Goal: Task Accomplishment & Management: Complete application form

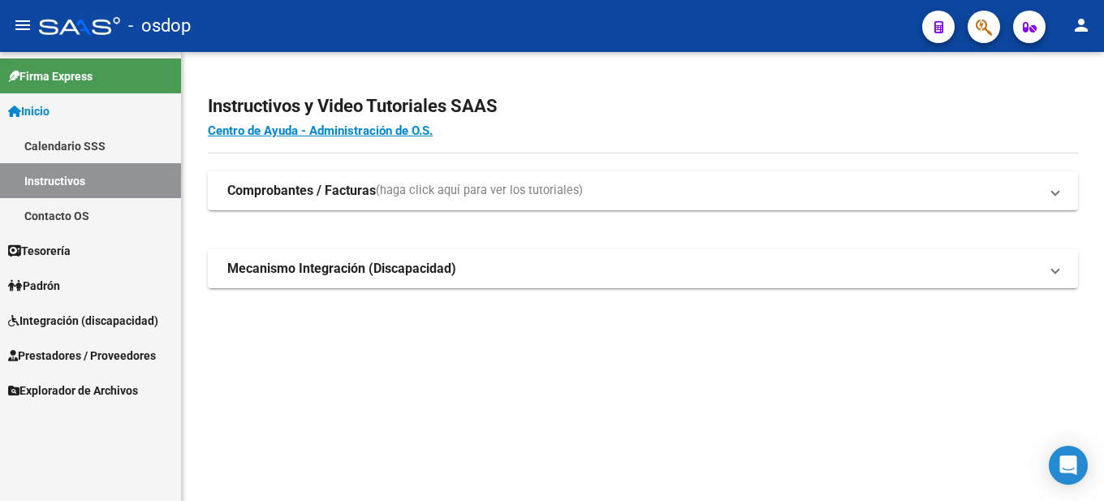
click at [1085, 19] on mat-icon "person" at bounding box center [1081, 24] width 19 height 19
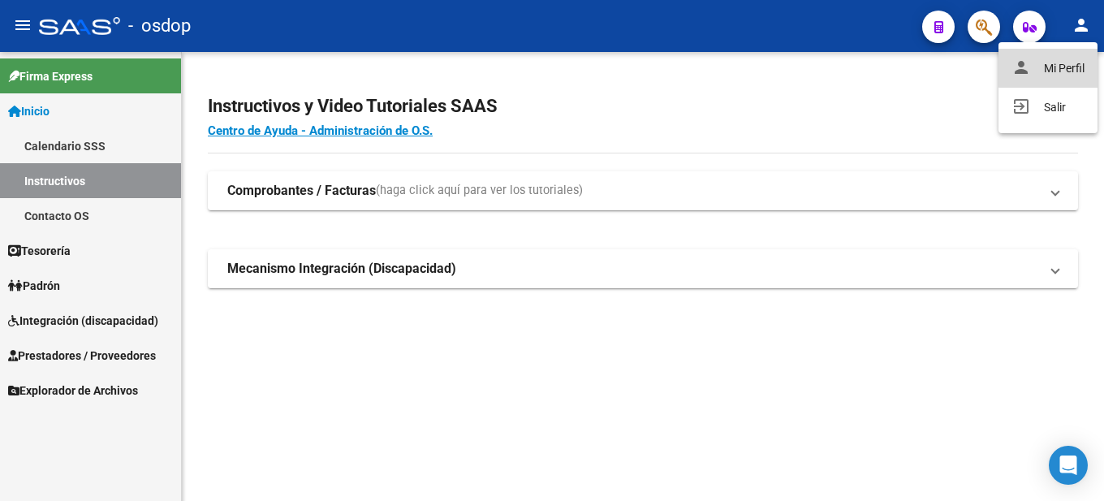
click at [1067, 63] on button "person Mi Perfil" at bounding box center [1047, 68] width 99 height 39
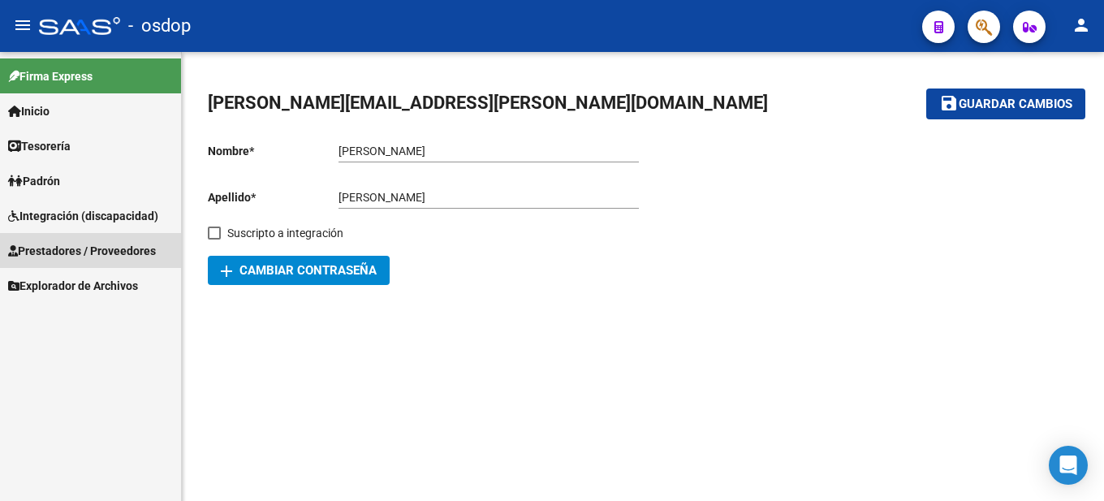
click at [76, 247] on span "Prestadores / Proveedores" at bounding box center [82, 251] width 148 height 18
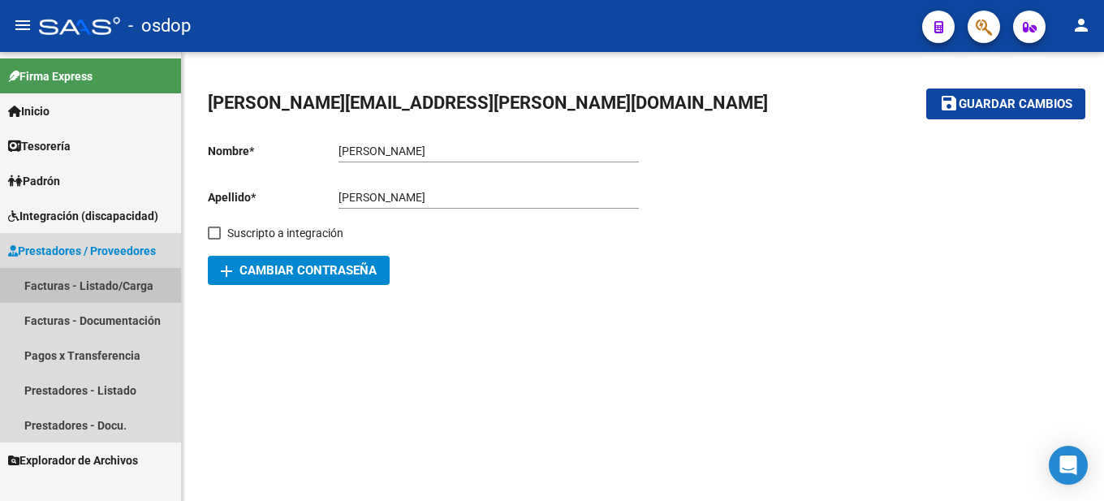
click at [88, 276] on link "Facturas - Listado/Carga" at bounding box center [90, 285] width 181 height 35
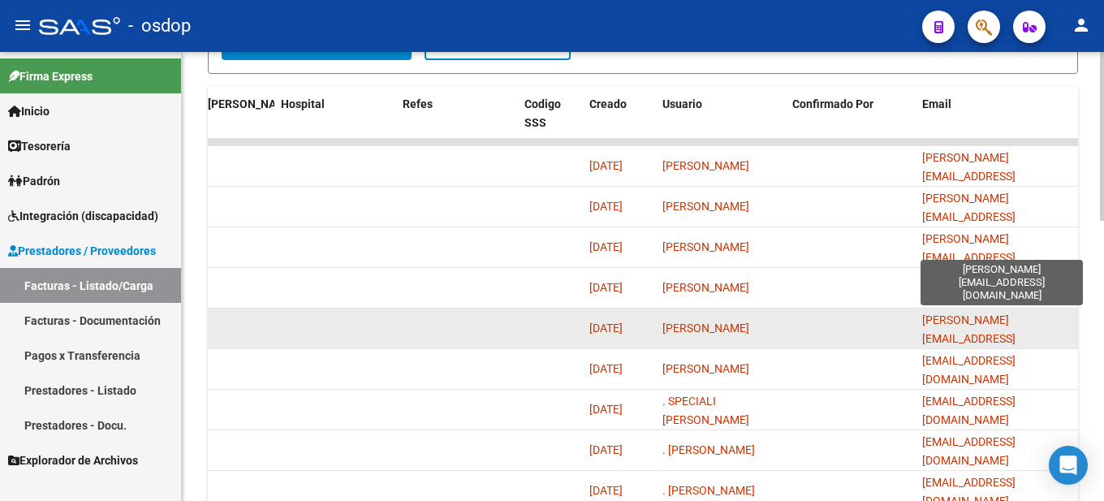
scroll to position [745, 0]
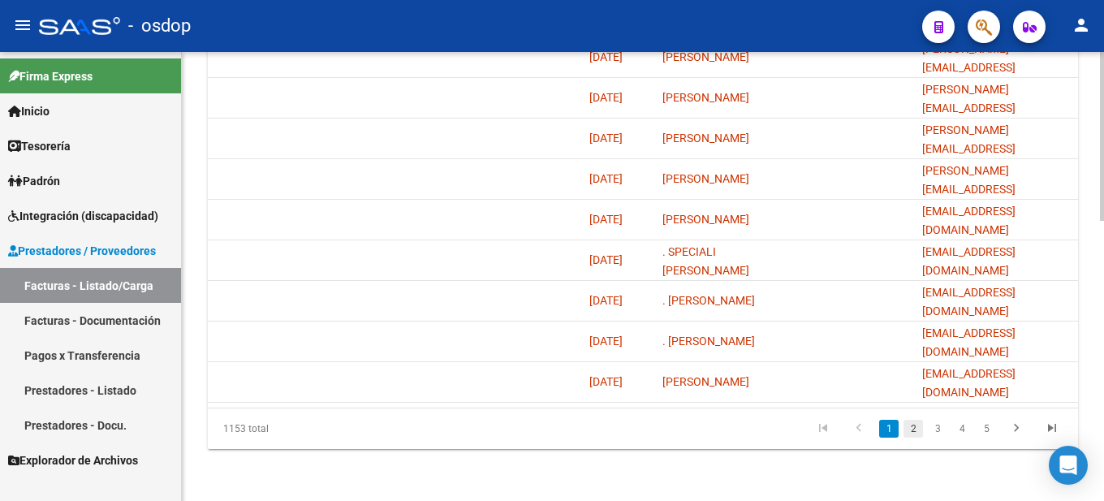
click at [917, 425] on link "2" at bounding box center [912, 429] width 19 height 18
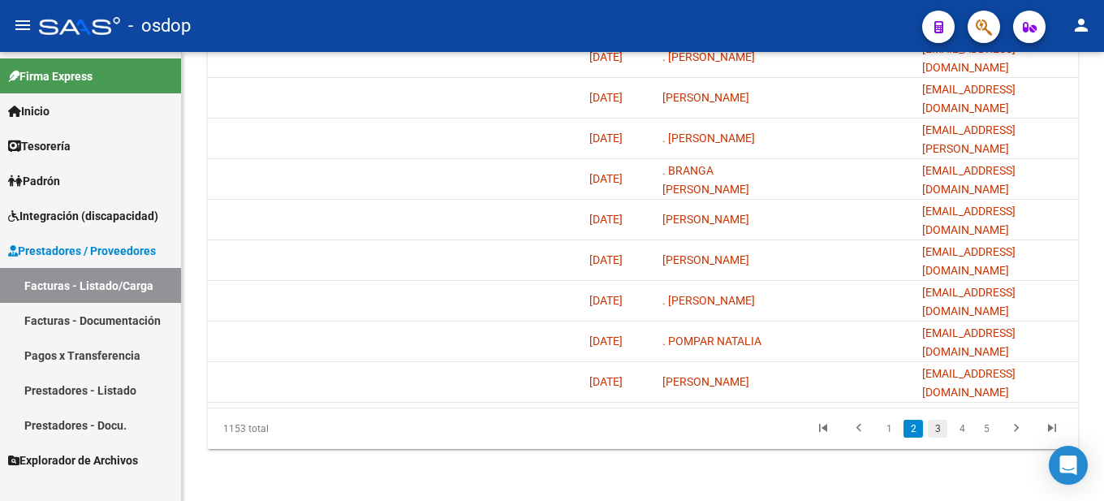
click at [935, 425] on link "3" at bounding box center [937, 429] width 19 height 18
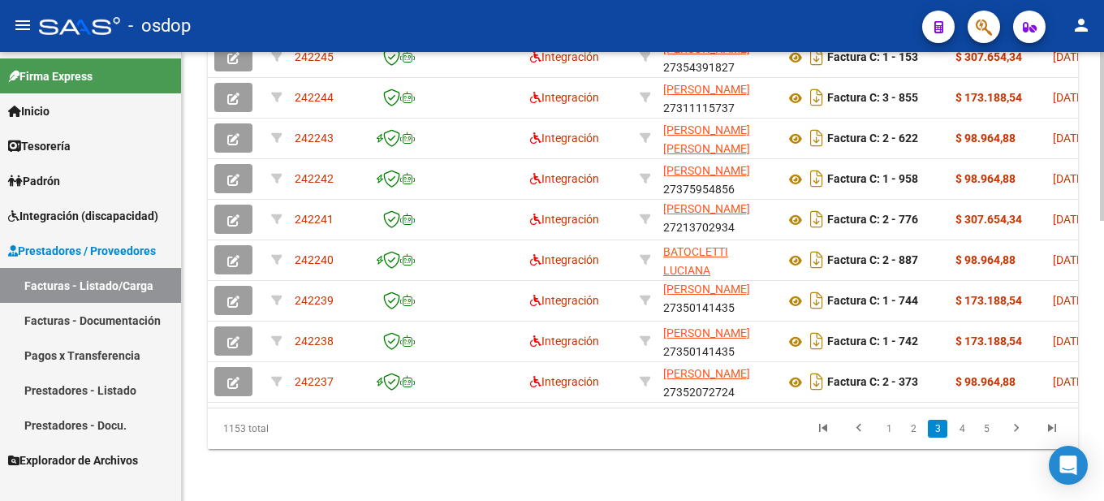
scroll to position [339, 0]
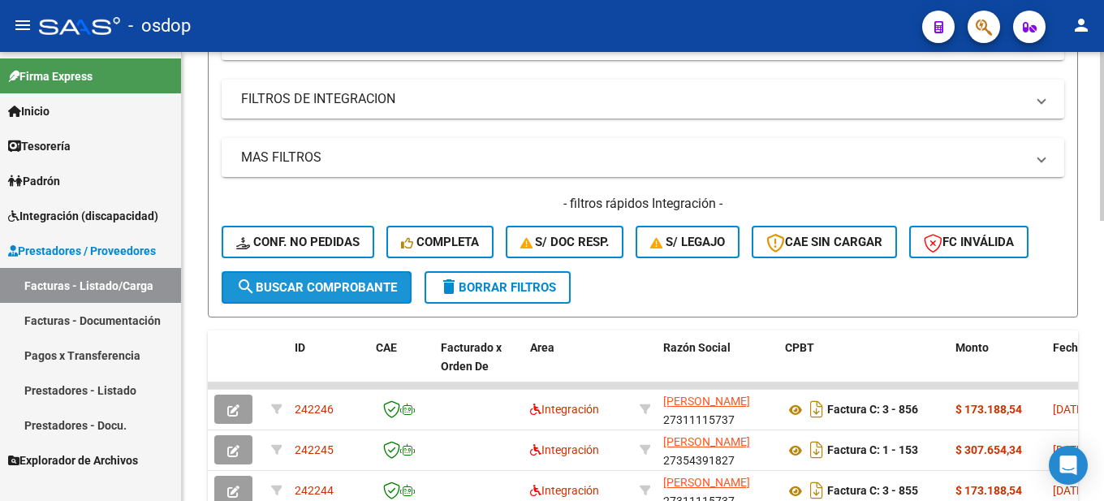
click at [298, 282] on span "search Buscar Comprobante" at bounding box center [316, 287] width 161 height 15
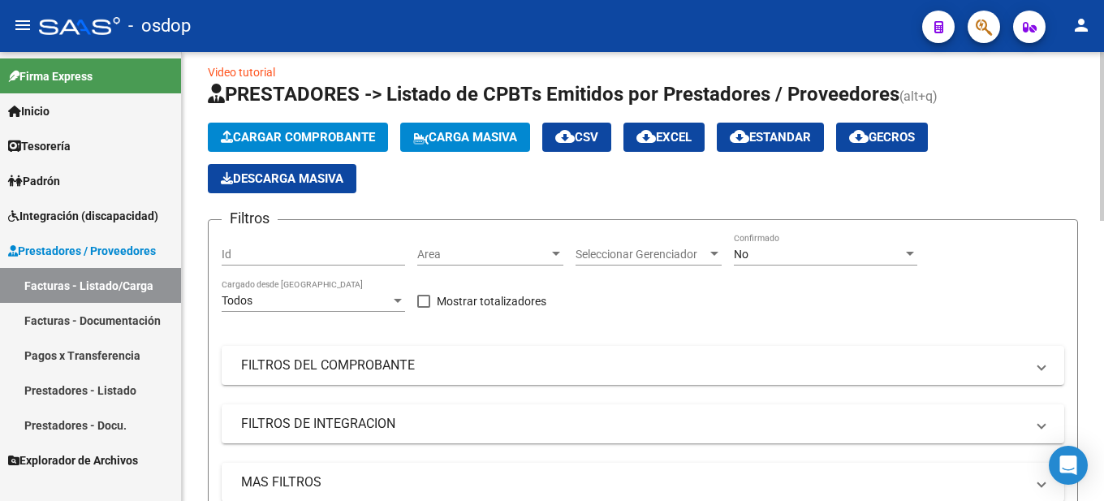
scroll to position [0, 0]
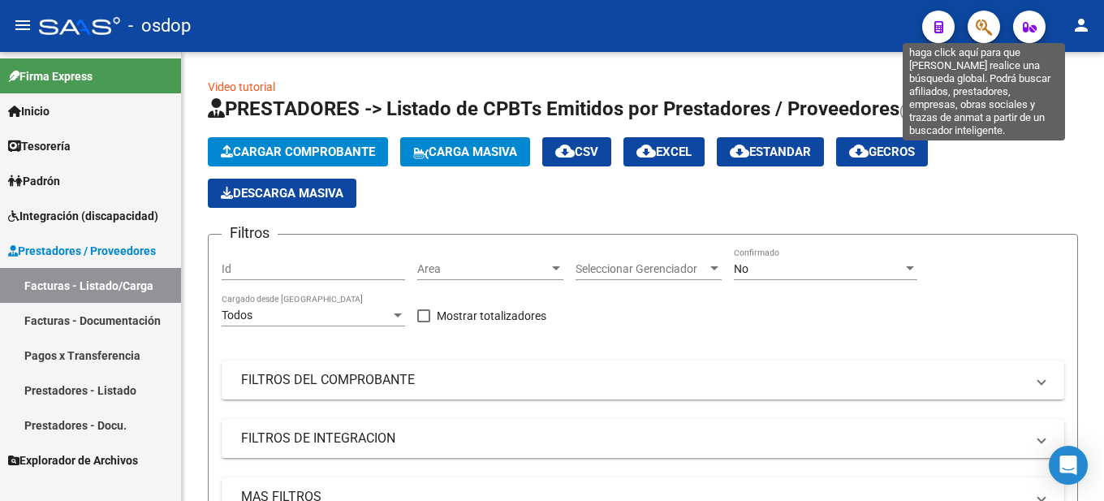
click at [982, 28] on icon "button" at bounding box center [984, 27] width 16 height 19
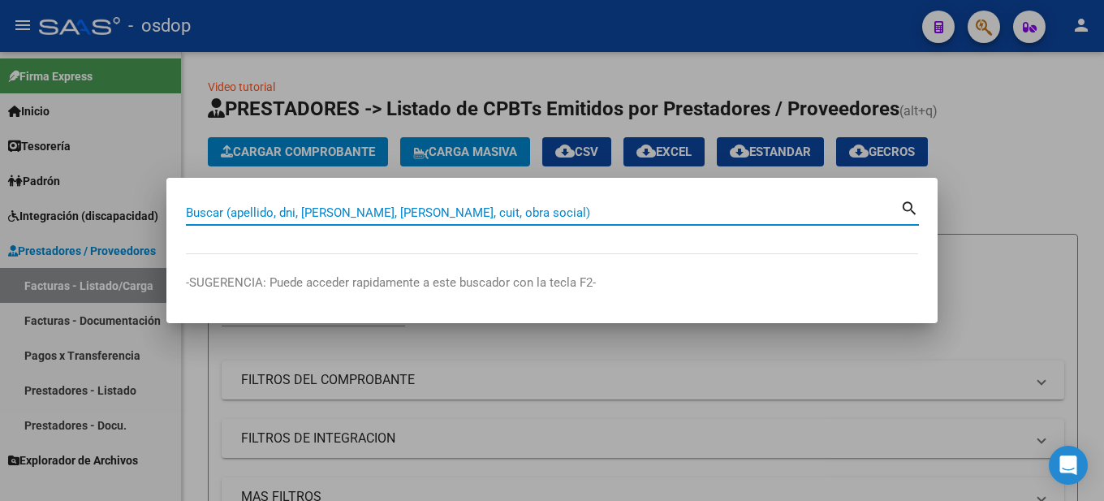
click at [270, 209] on input "Buscar (apellido, dni, [PERSON_NAME], [PERSON_NAME], cuit, obra social)" at bounding box center [543, 212] width 714 height 15
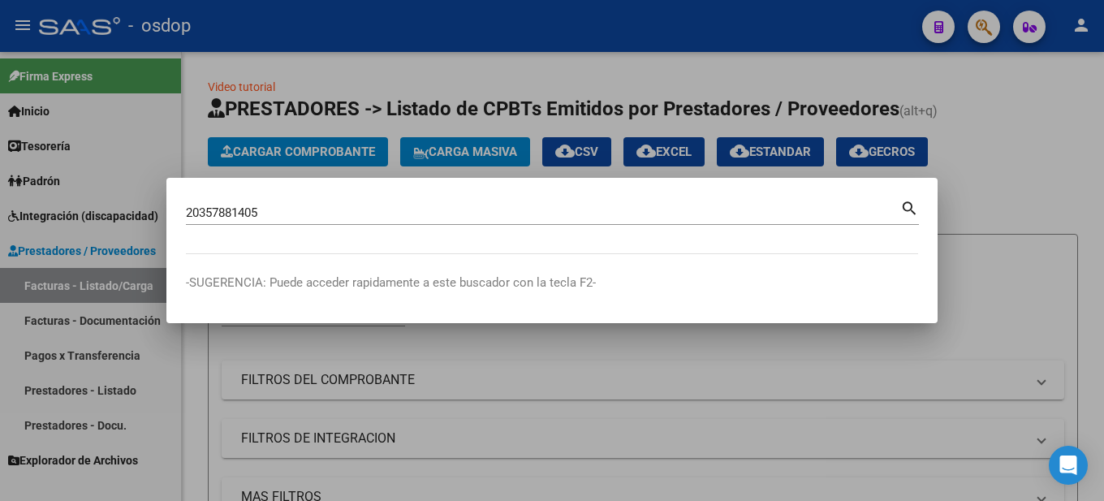
click at [905, 203] on mat-icon "search" at bounding box center [909, 206] width 19 height 19
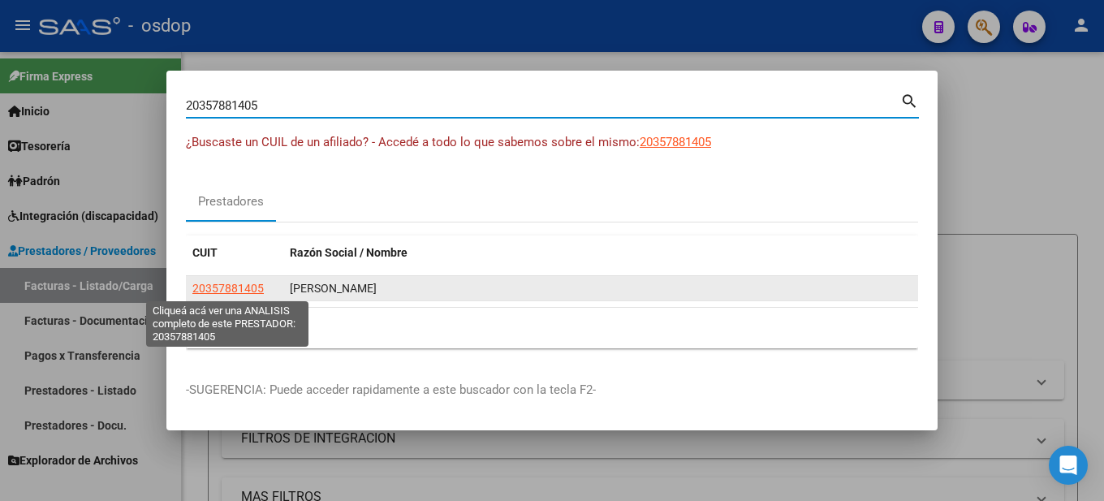
click at [231, 293] on span "20357881405" at bounding box center [227, 288] width 71 height 13
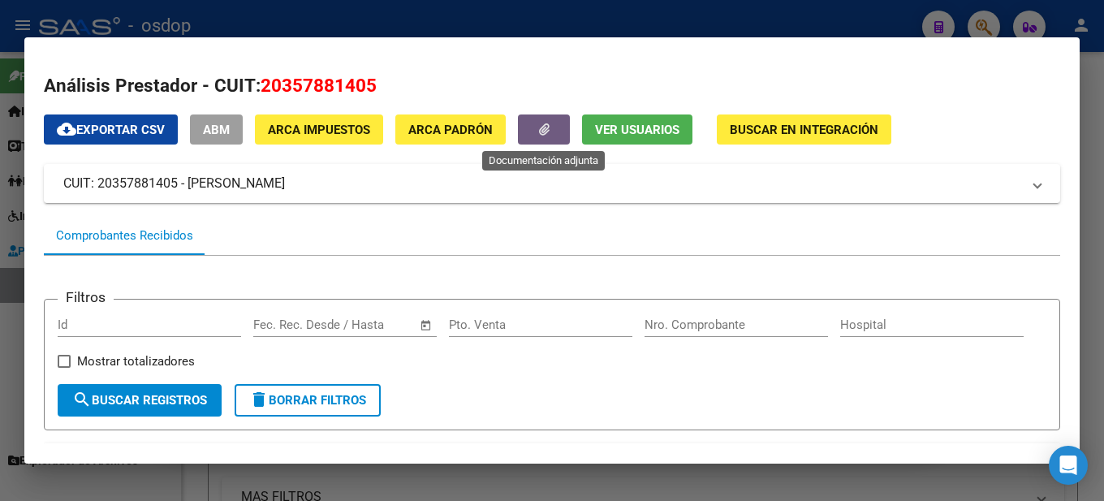
click at [539, 125] on icon "button" at bounding box center [544, 129] width 11 height 12
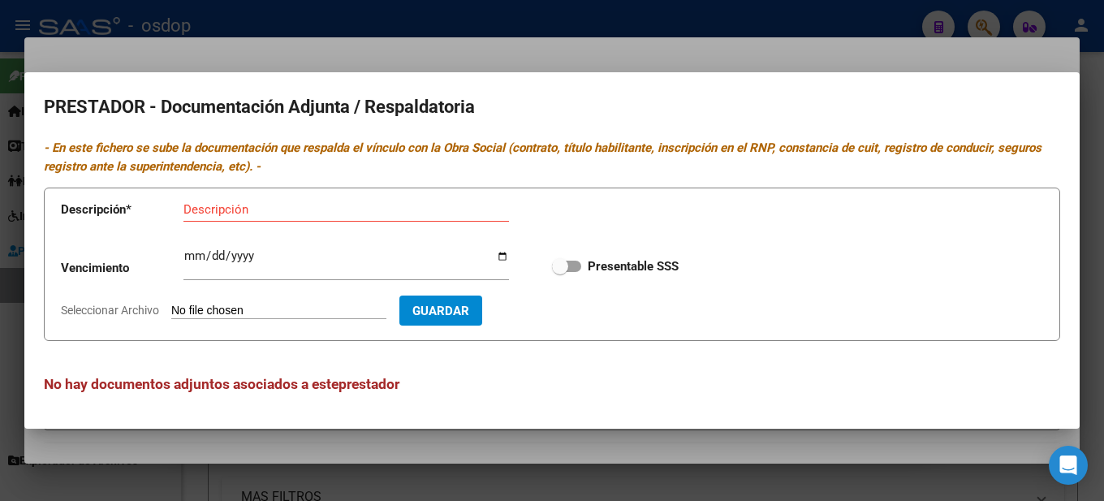
click at [1100, 83] on div at bounding box center [552, 250] width 1104 height 501
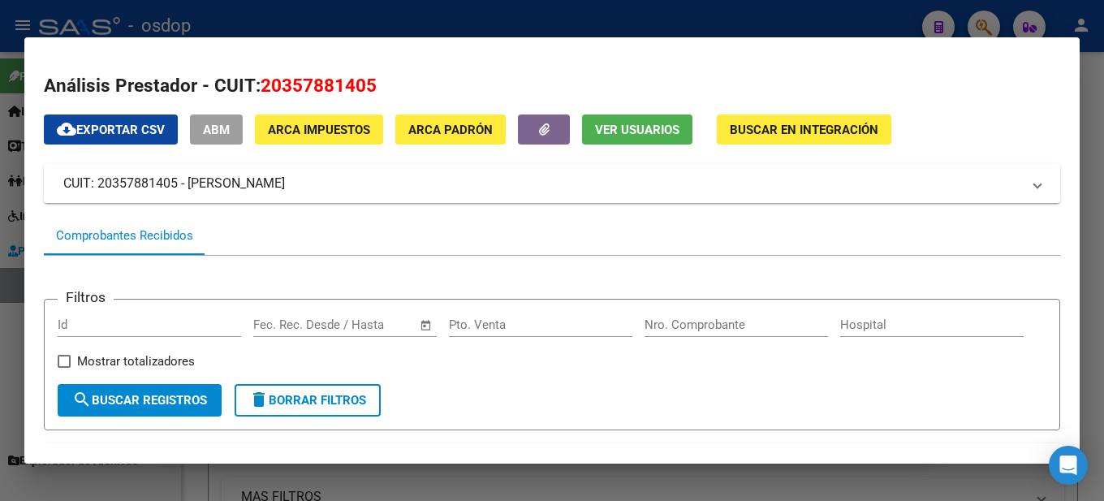
scroll to position [162, 0]
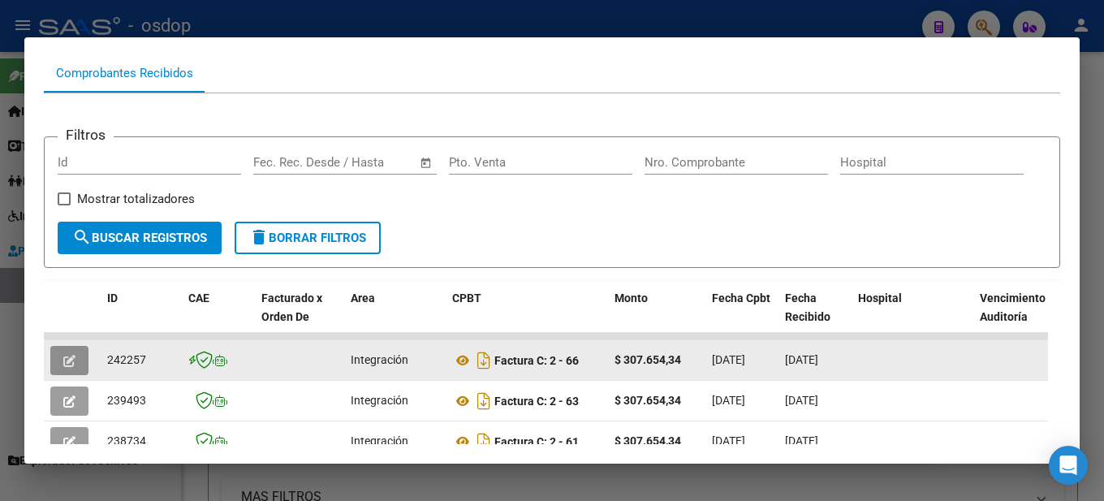
click at [67, 366] on icon "button" at bounding box center [69, 361] width 12 height 12
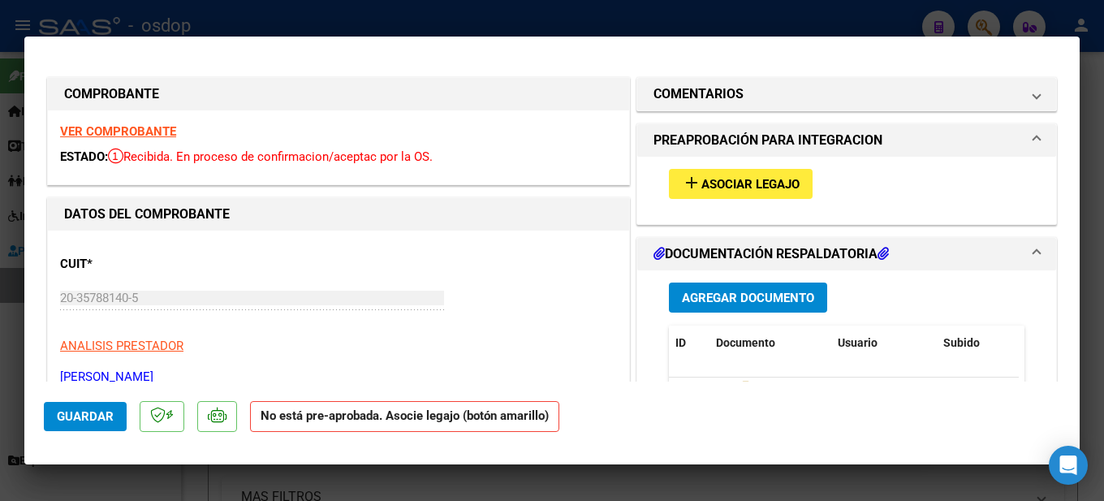
scroll to position [244, 0]
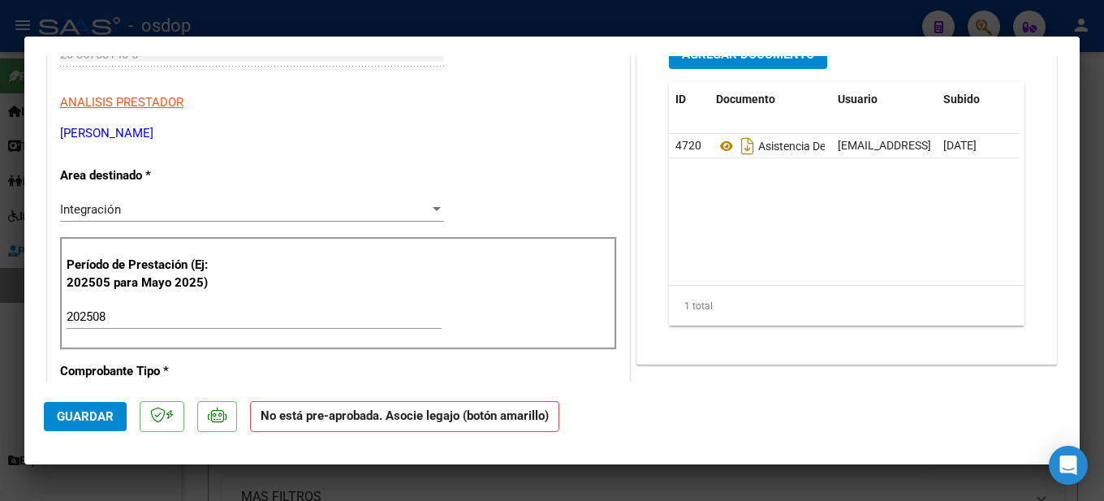
click at [886, 272] on datatable-body "4720 Asistencia Del Mes [PERSON_NAME] [EMAIL_ADDRESS][DOMAIN_NAME] - [PERSON_NA…" at bounding box center [844, 209] width 350 height 151
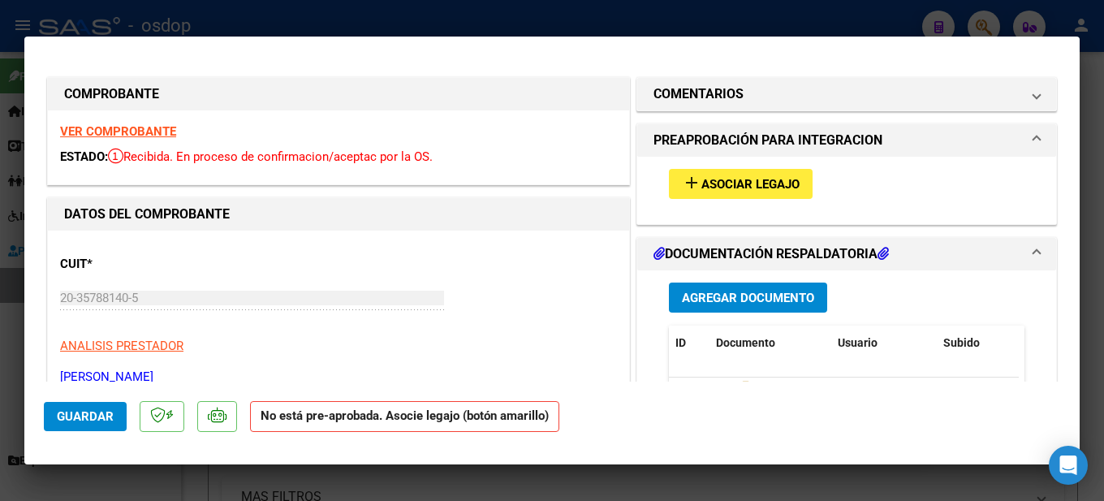
click at [1089, 80] on div at bounding box center [552, 250] width 1104 height 501
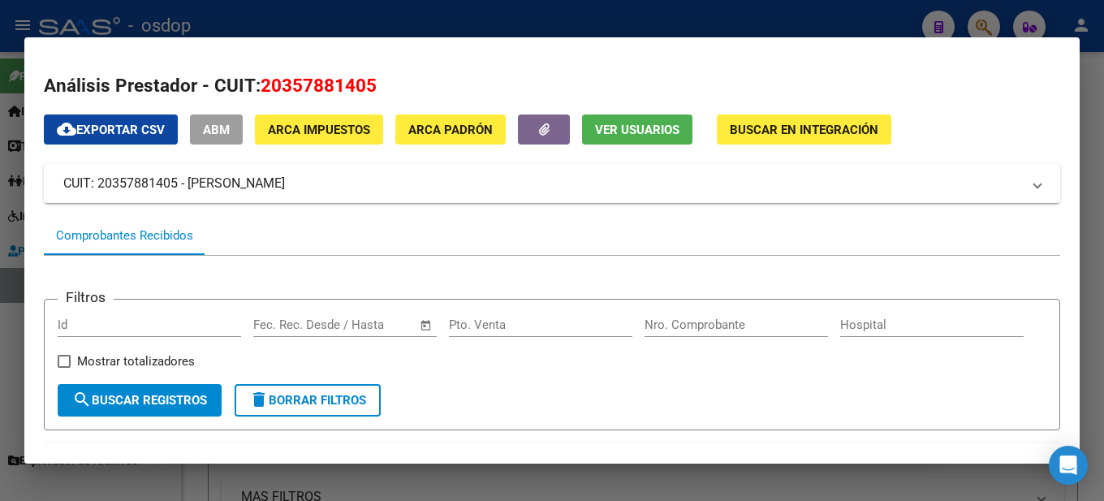
click at [1085, 116] on div at bounding box center [552, 250] width 1104 height 501
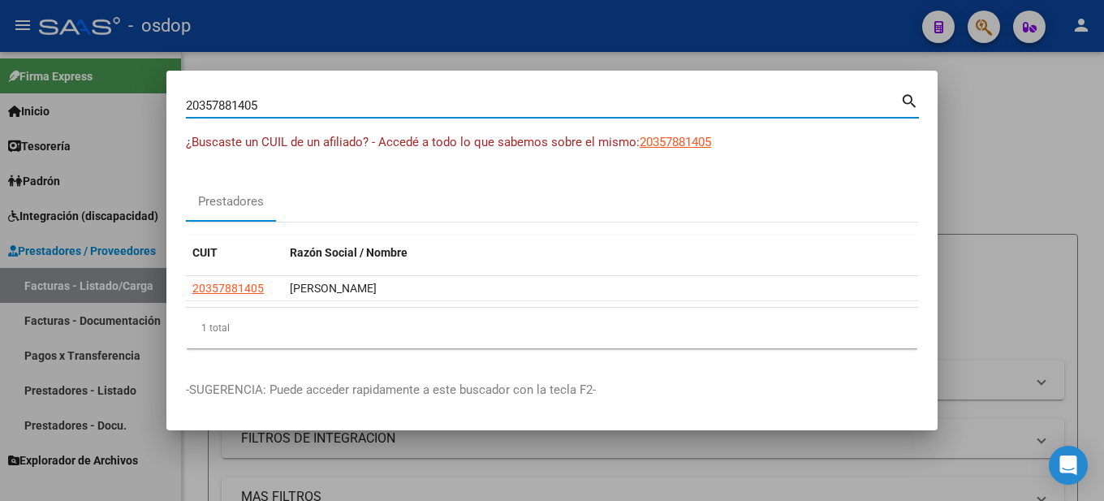
click at [300, 103] on input "20357881405" at bounding box center [543, 105] width 714 height 15
type input "2"
type input "27391353943"
click at [905, 93] on mat-icon "search" at bounding box center [909, 99] width 19 height 19
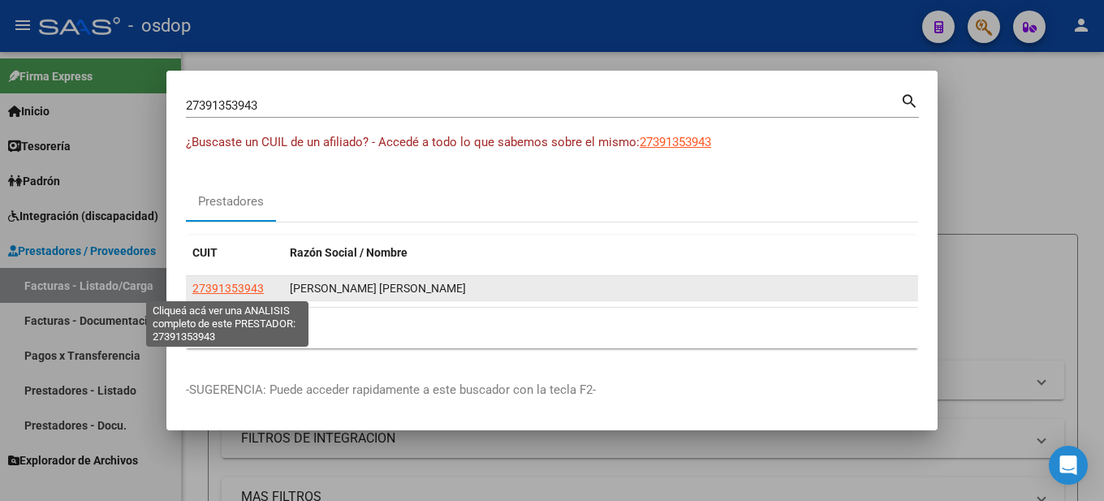
click at [240, 289] on span "27391353943" at bounding box center [227, 288] width 71 height 13
type textarea "27391353943"
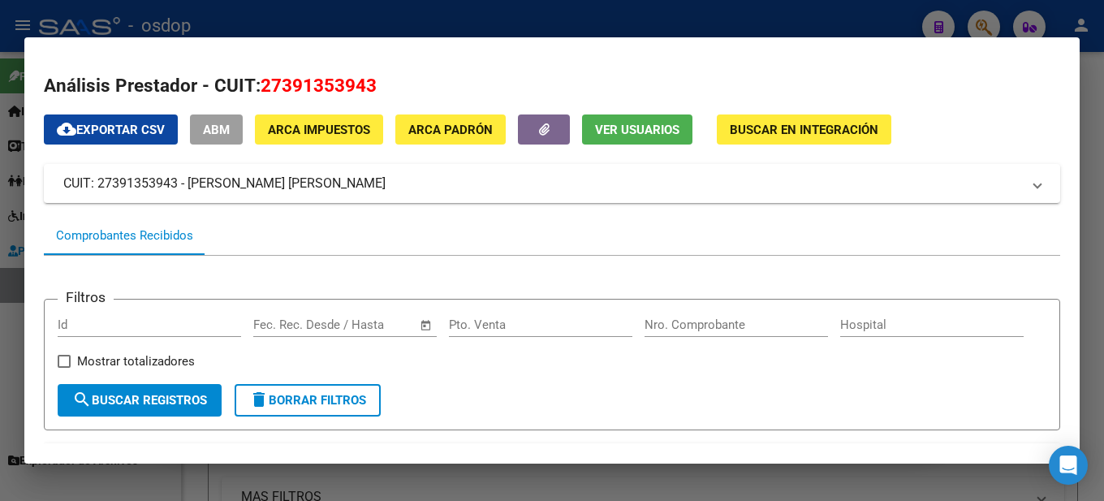
scroll to position [244, 0]
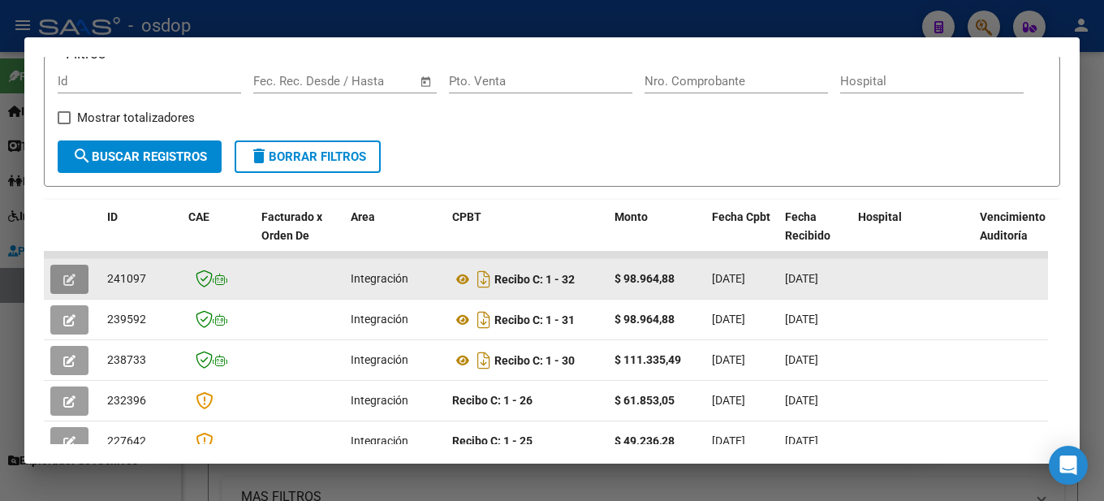
click at [70, 286] on icon "button" at bounding box center [69, 280] width 12 height 12
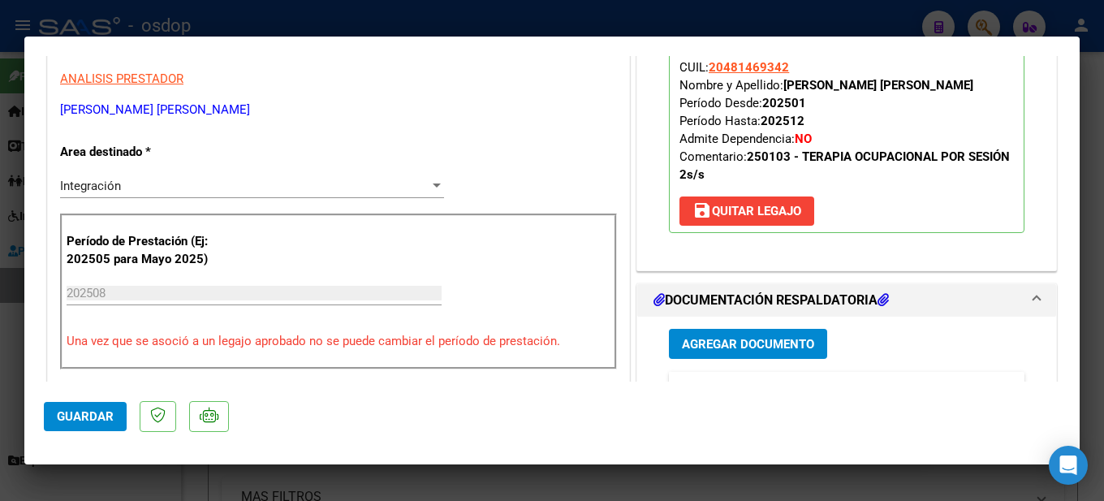
scroll to position [0, 0]
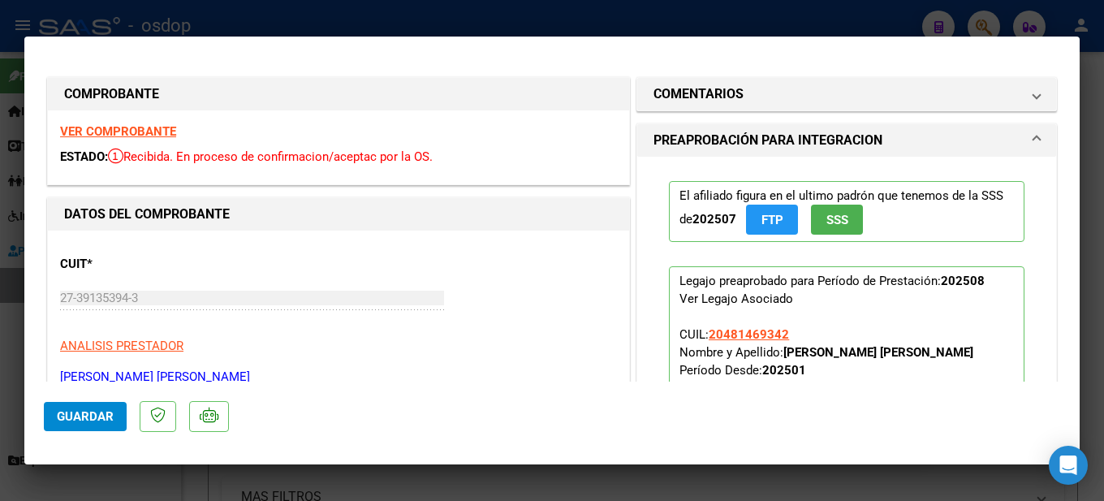
click at [130, 131] on strong "VER COMPROBANTE" at bounding box center [118, 131] width 116 height 15
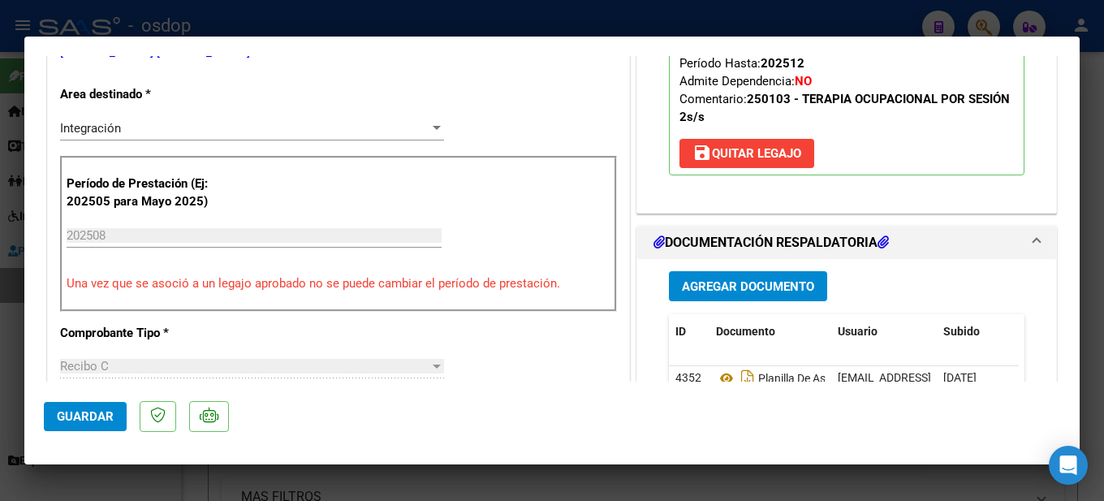
click at [813, 240] on h1 "DOCUMENTACIÓN RESPALDATORIA" at bounding box center [770, 242] width 235 height 19
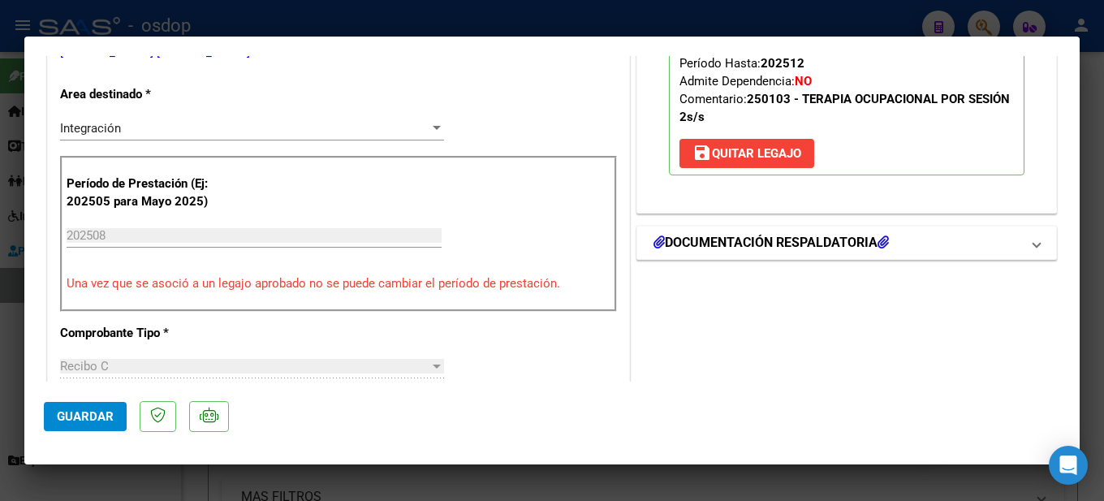
click at [875, 240] on h1 "DOCUMENTACIÓN RESPALDATORIA" at bounding box center [770, 242] width 235 height 19
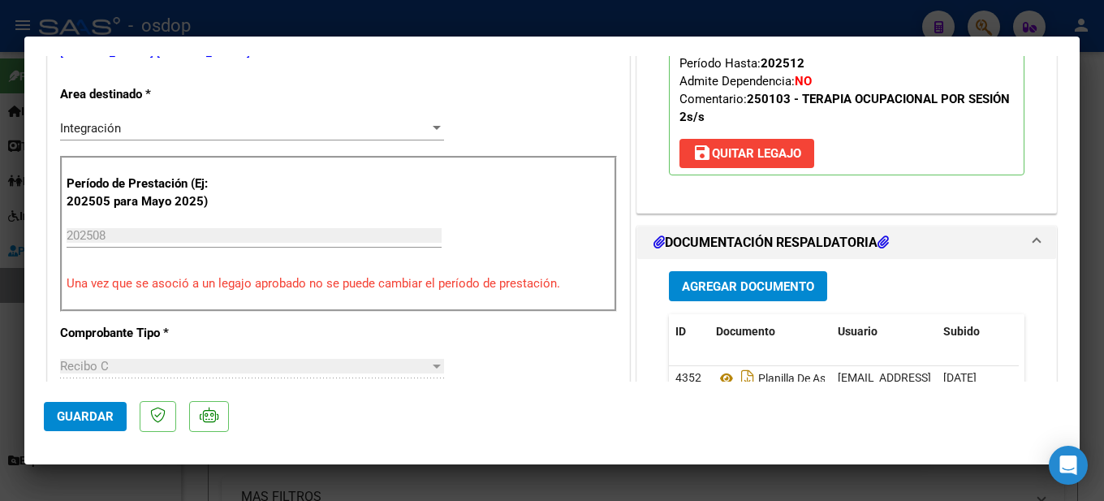
scroll to position [568, 0]
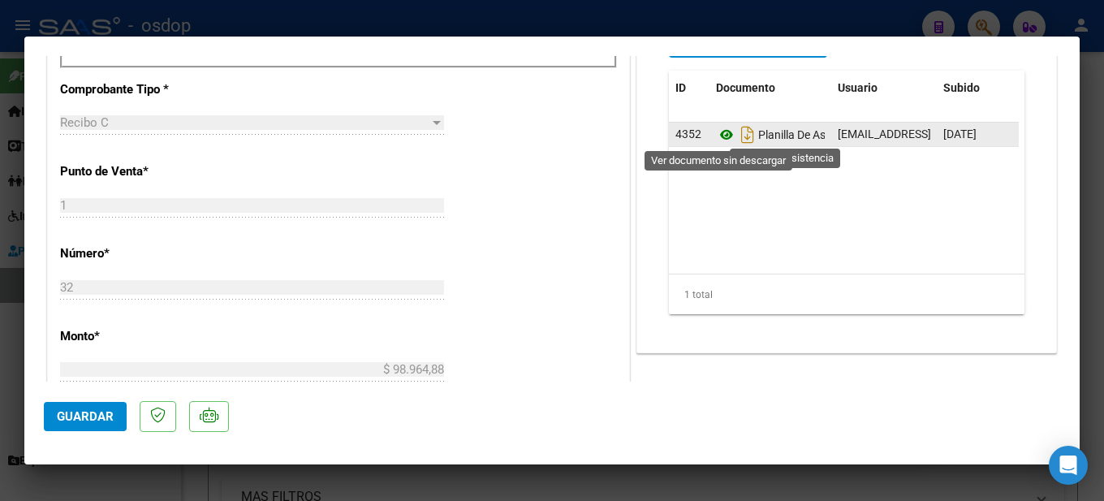
click at [718, 130] on icon at bounding box center [726, 134] width 21 height 19
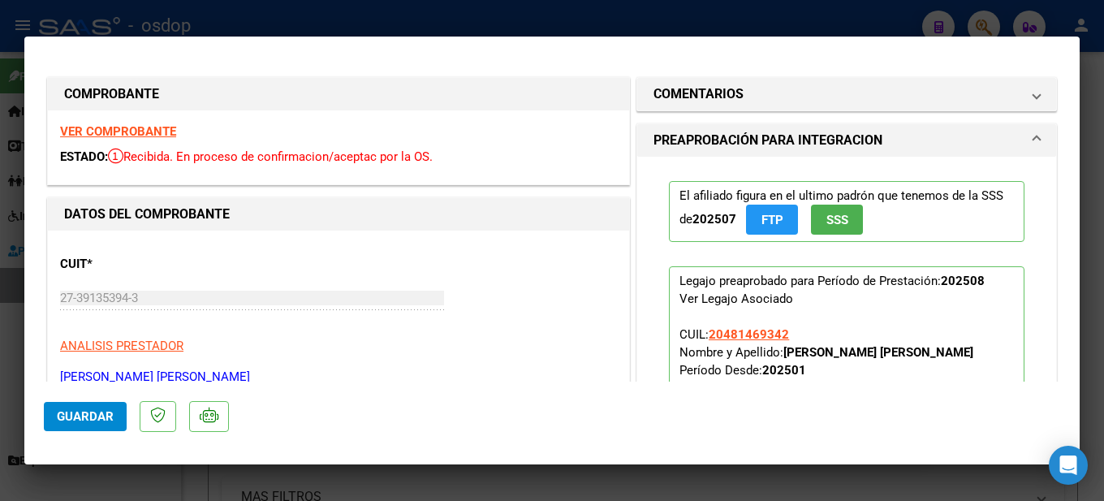
scroll to position [406, 0]
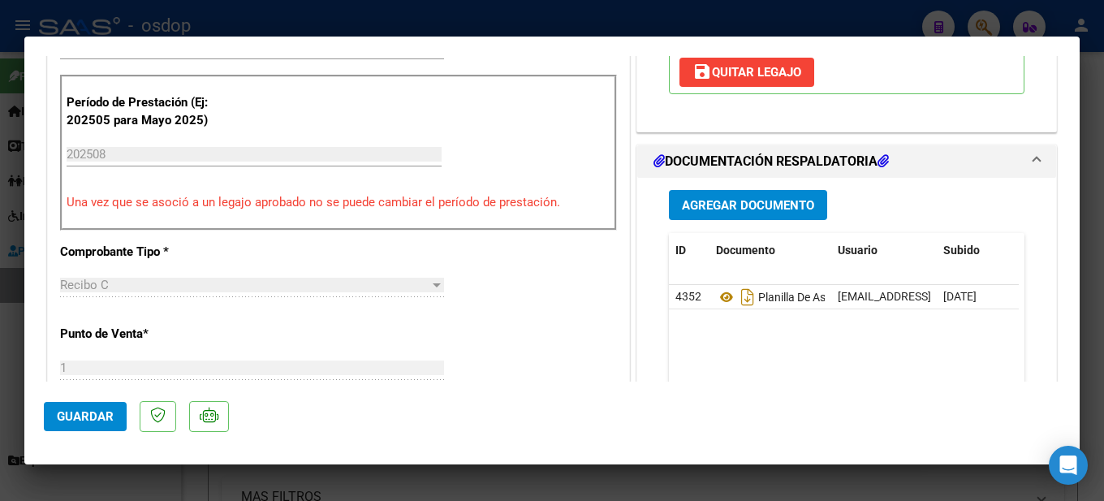
click at [132, 157] on input "202508" at bounding box center [254, 154] width 375 height 15
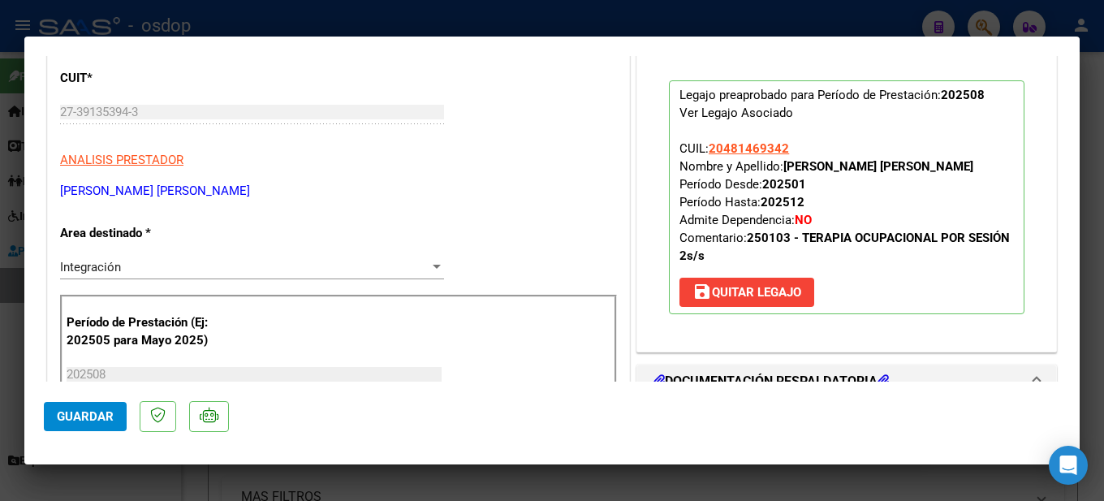
scroll to position [0, 0]
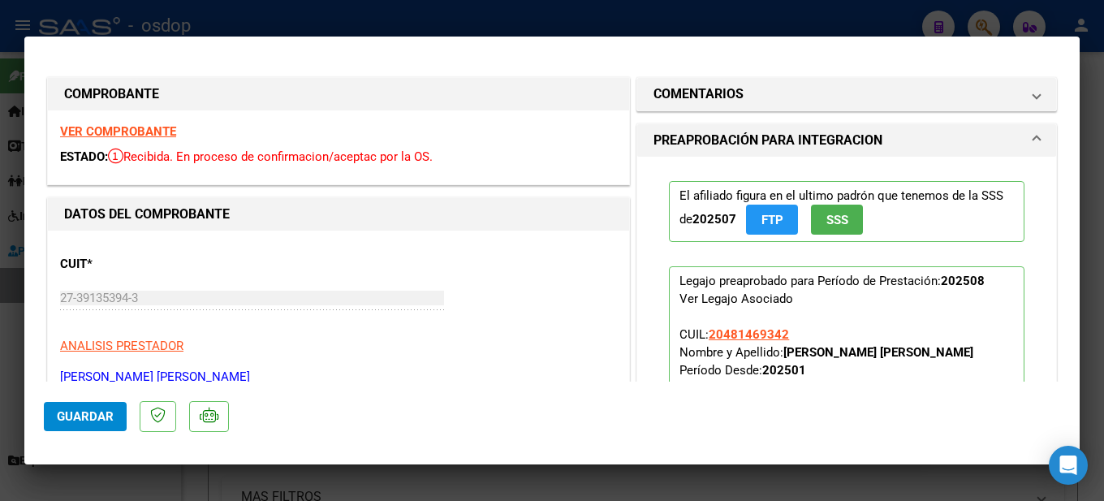
click at [1033, 133] on span at bounding box center [1036, 140] width 6 height 19
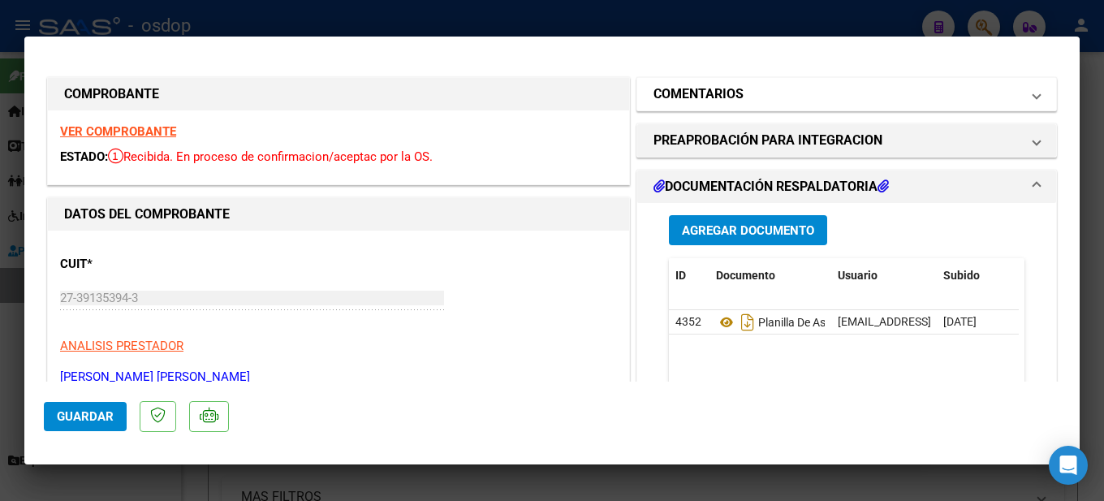
click at [692, 92] on h1 "COMENTARIOS" at bounding box center [698, 93] width 90 height 19
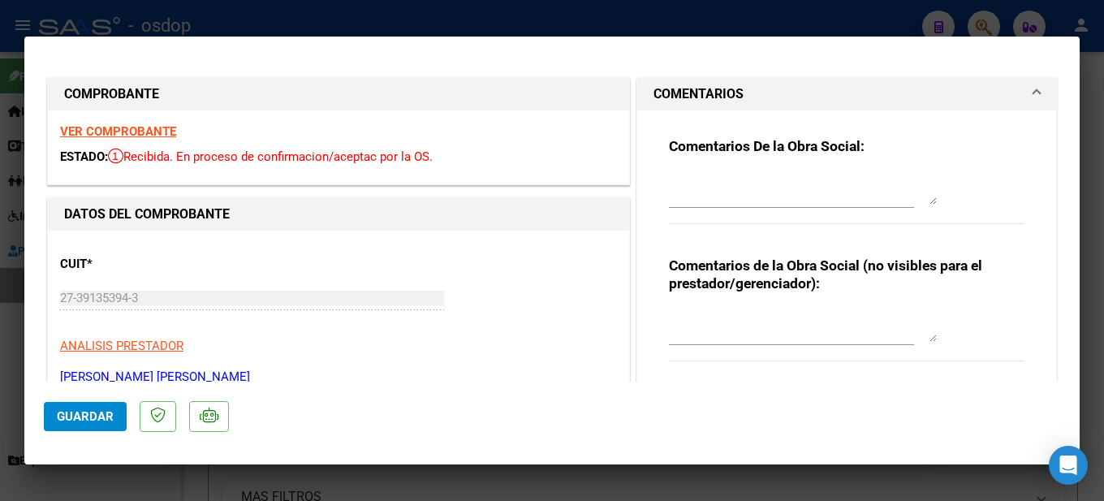
click at [1098, 97] on div at bounding box center [552, 250] width 1104 height 501
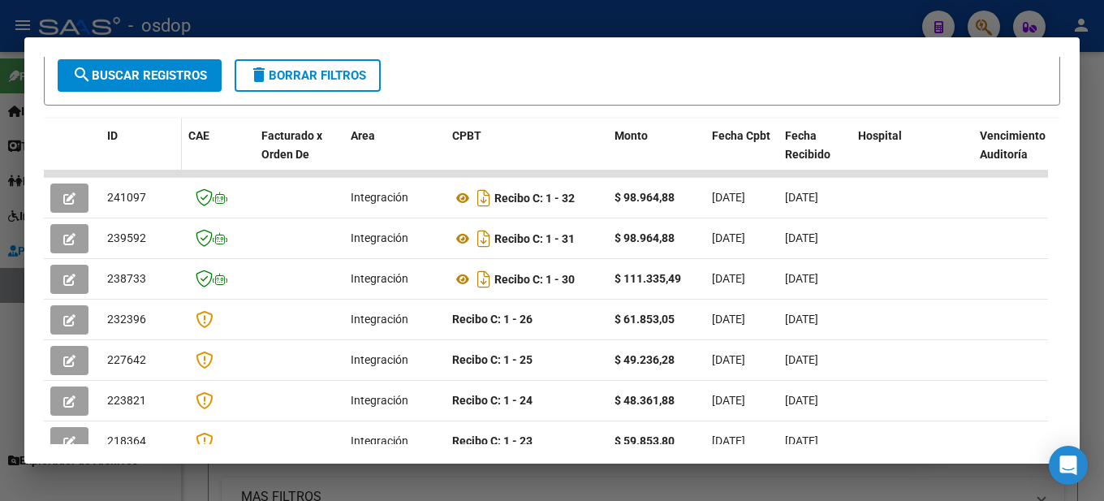
scroll to position [244, 0]
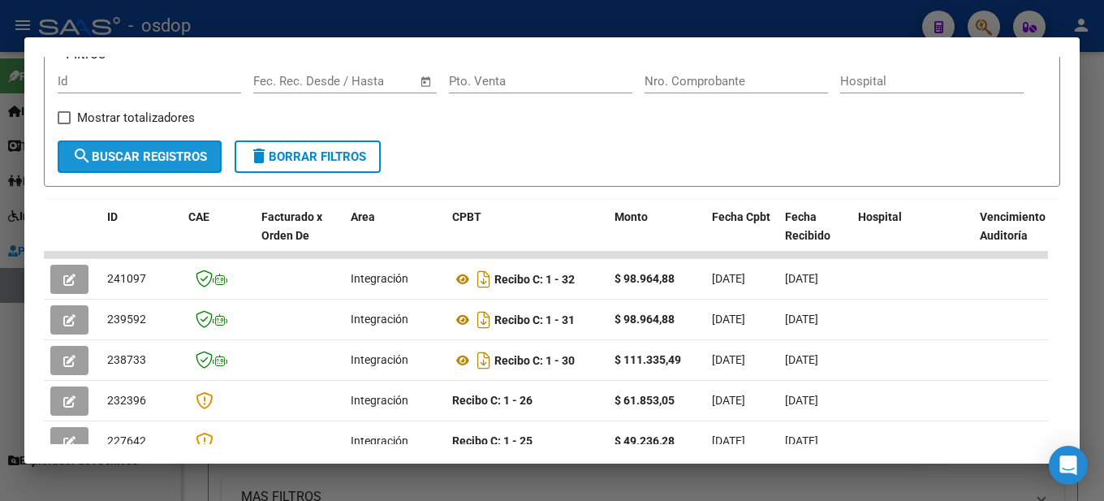
click at [166, 160] on span "search Buscar Registros" at bounding box center [139, 156] width 135 height 15
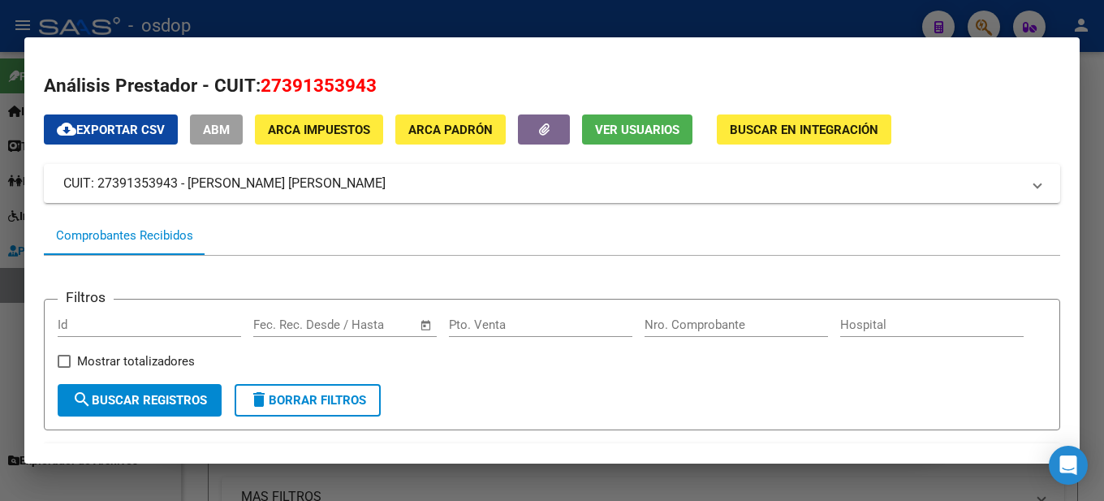
click at [1100, 114] on div at bounding box center [552, 250] width 1104 height 501
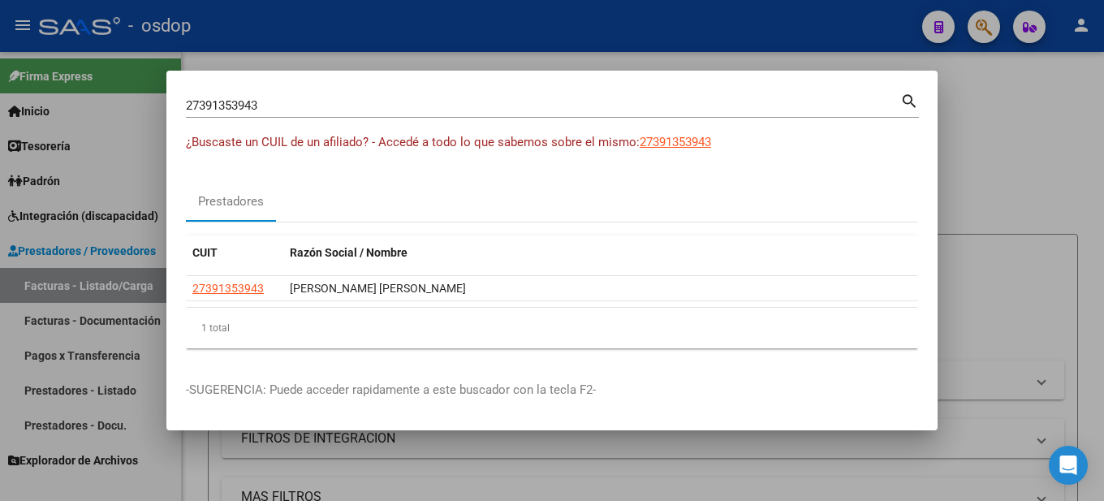
click at [278, 98] on input "27391353943" at bounding box center [543, 105] width 714 height 15
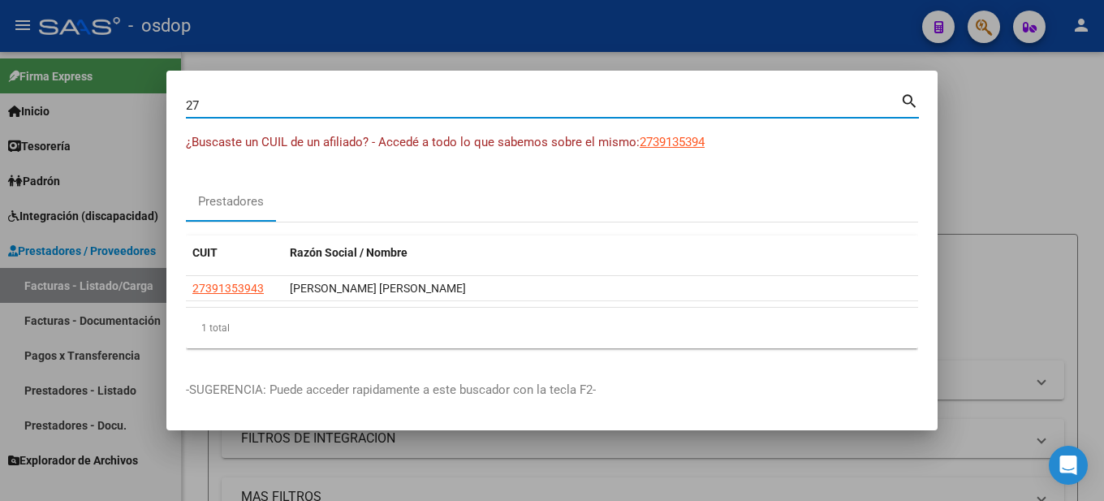
type input "2"
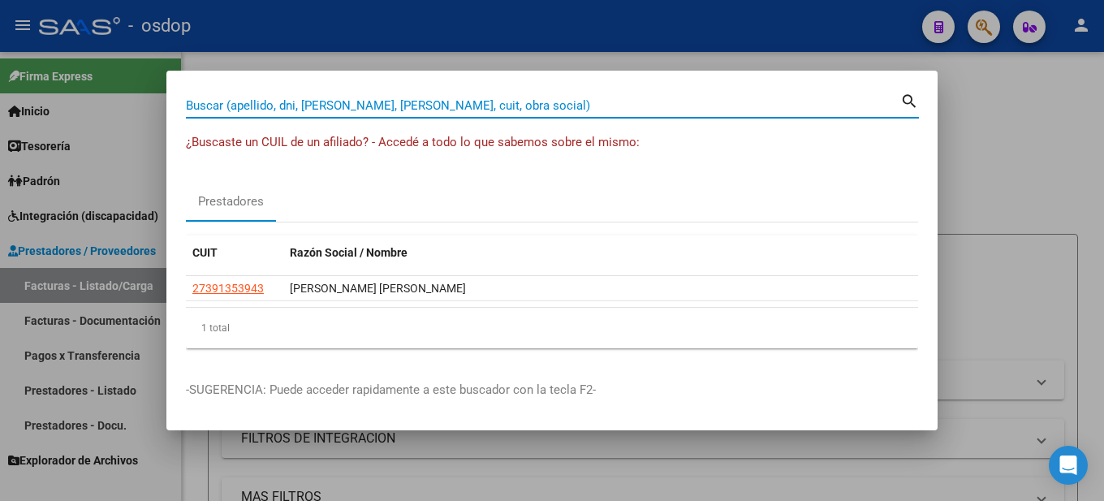
click at [218, 98] on input "Buscar (apellido, dni, [PERSON_NAME], [PERSON_NAME], cuit, obra social)" at bounding box center [543, 105] width 714 height 15
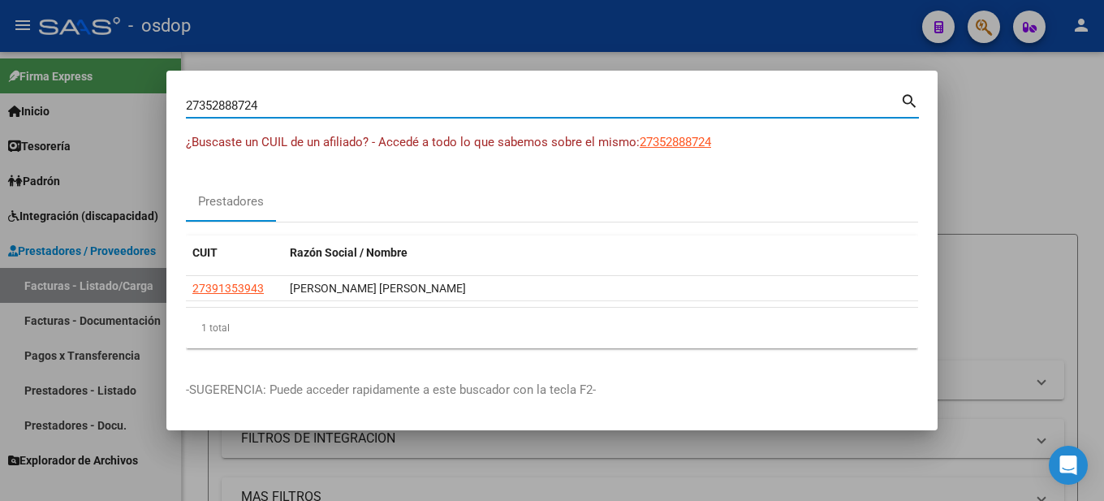
type input "27352888724"
click at [905, 94] on mat-icon "search" at bounding box center [909, 99] width 19 height 19
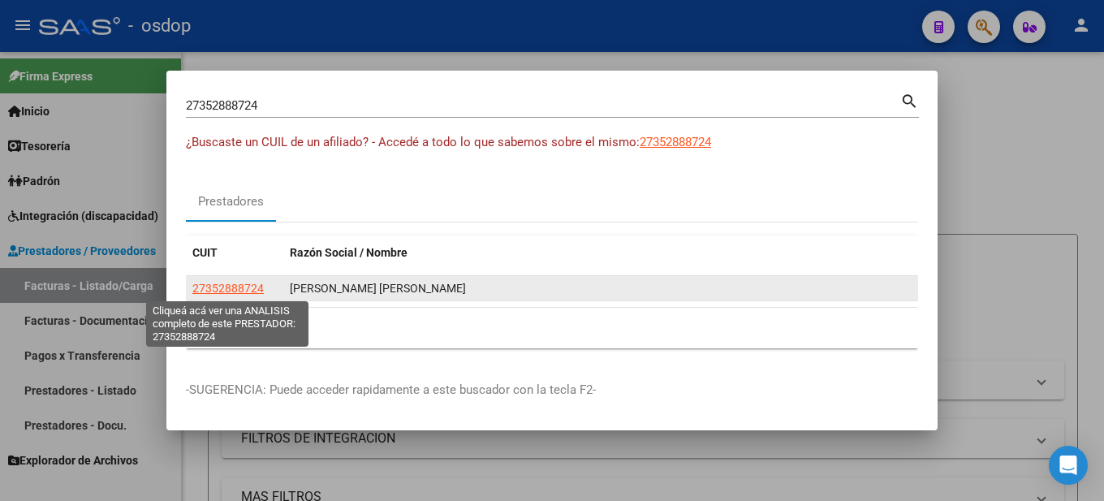
click at [244, 287] on span "27352888724" at bounding box center [227, 288] width 71 height 13
type textarea "27352888724"
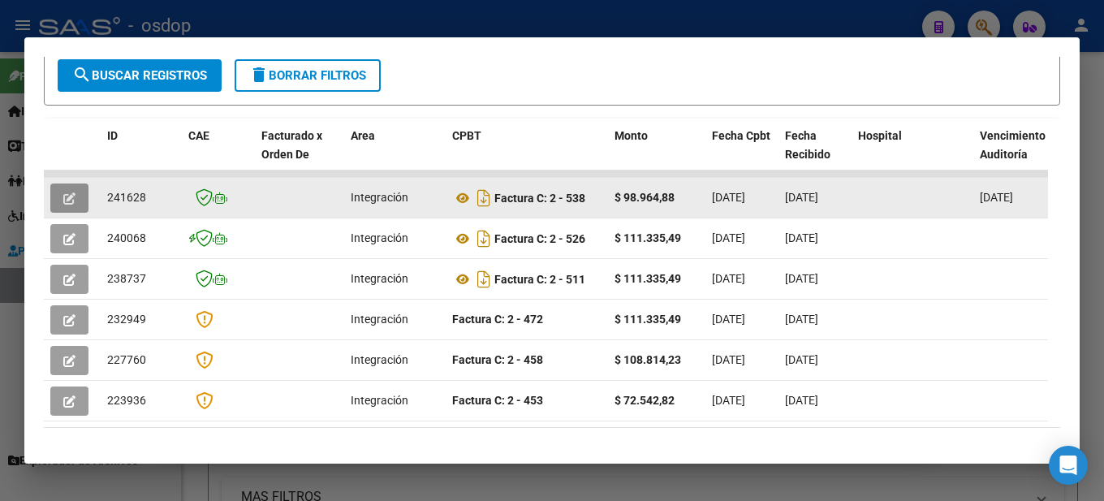
click at [68, 202] on icon "button" at bounding box center [69, 198] width 12 height 12
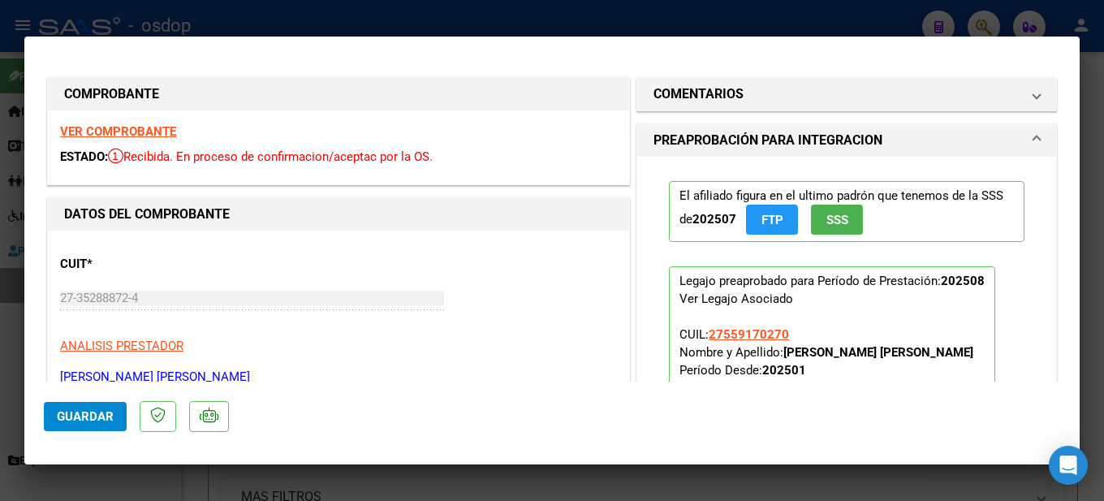
click at [125, 127] on strong "VER COMPROBANTE" at bounding box center [118, 131] width 116 height 15
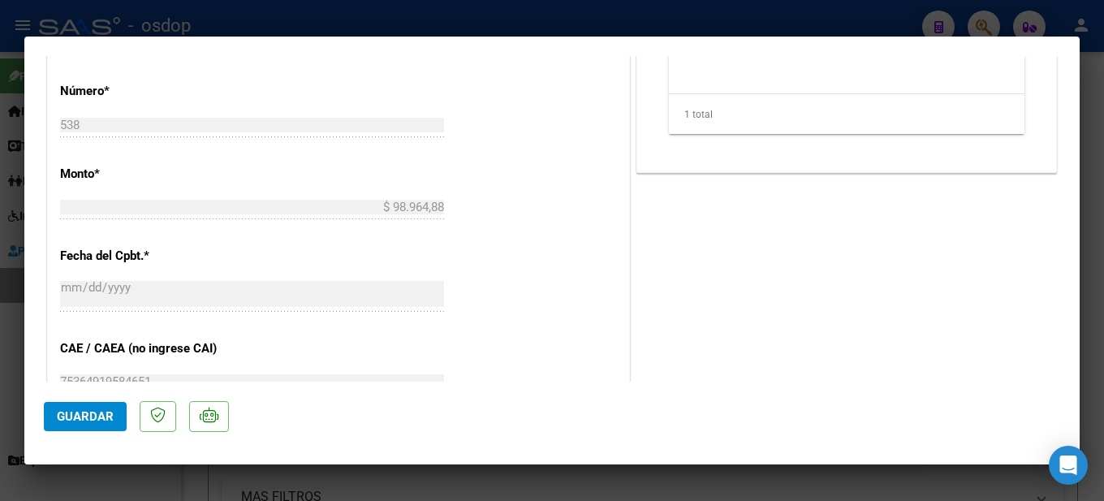
click at [1102, 93] on div at bounding box center [552, 250] width 1104 height 501
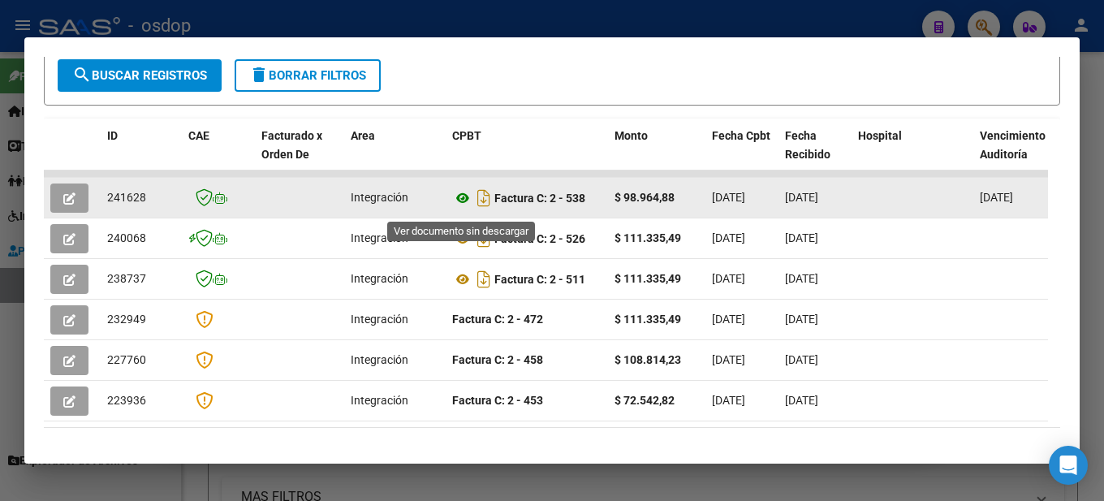
click at [460, 203] on icon at bounding box center [462, 197] width 21 height 19
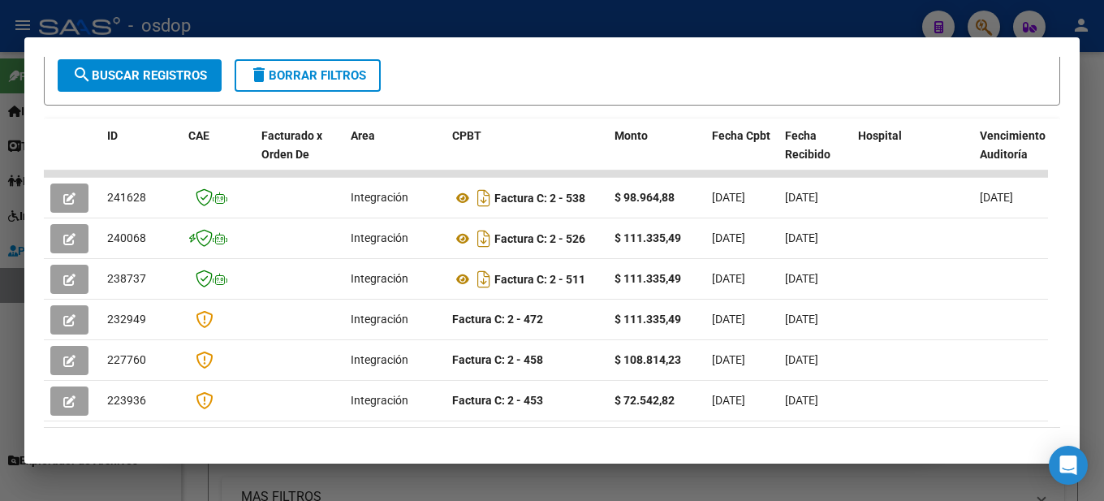
scroll to position [0, 0]
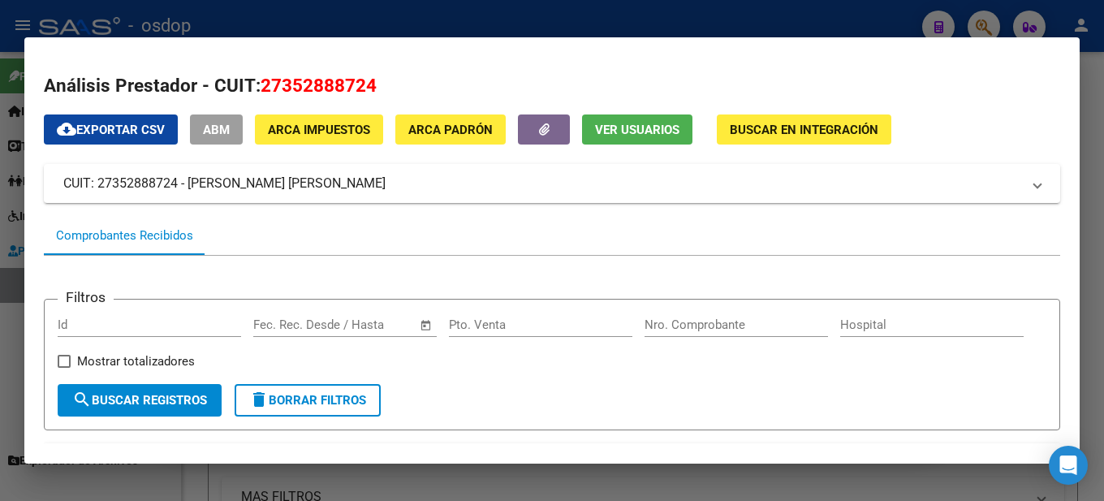
click at [1098, 200] on div at bounding box center [552, 250] width 1104 height 501
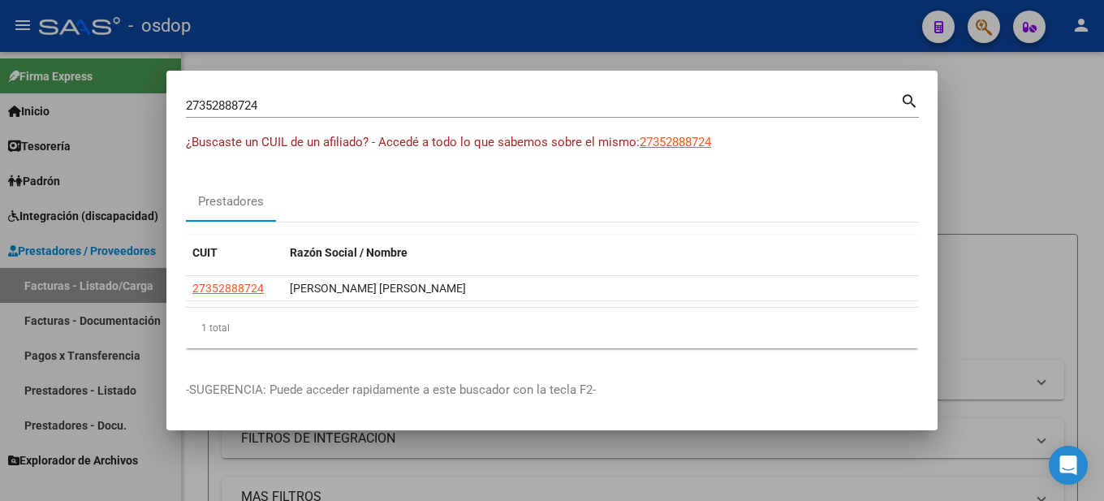
click at [1091, 135] on div at bounding box center [552, 250] width 1104 height 501
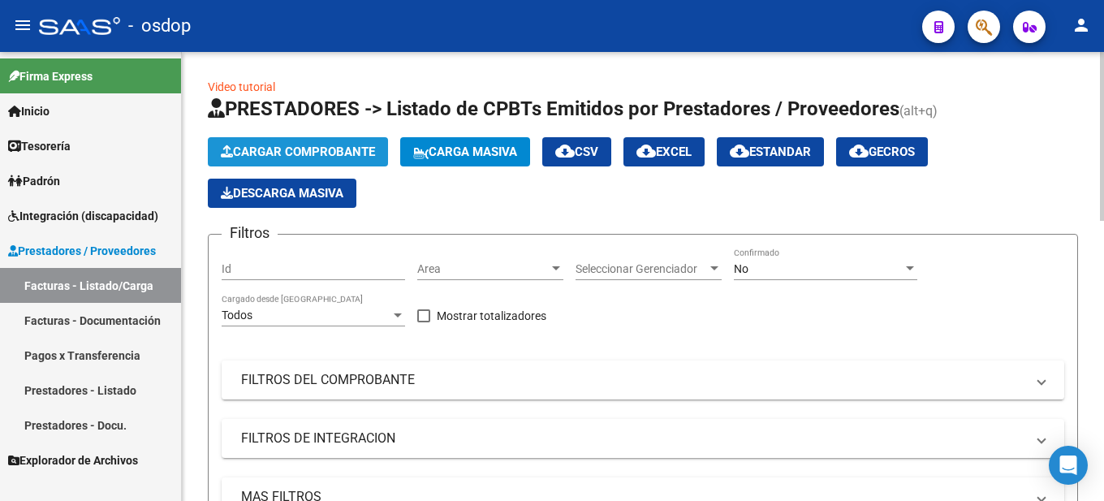
click at [294, 143] on button "Cargar Comprobante" at bounding box center [298, 151] width 180 height 29
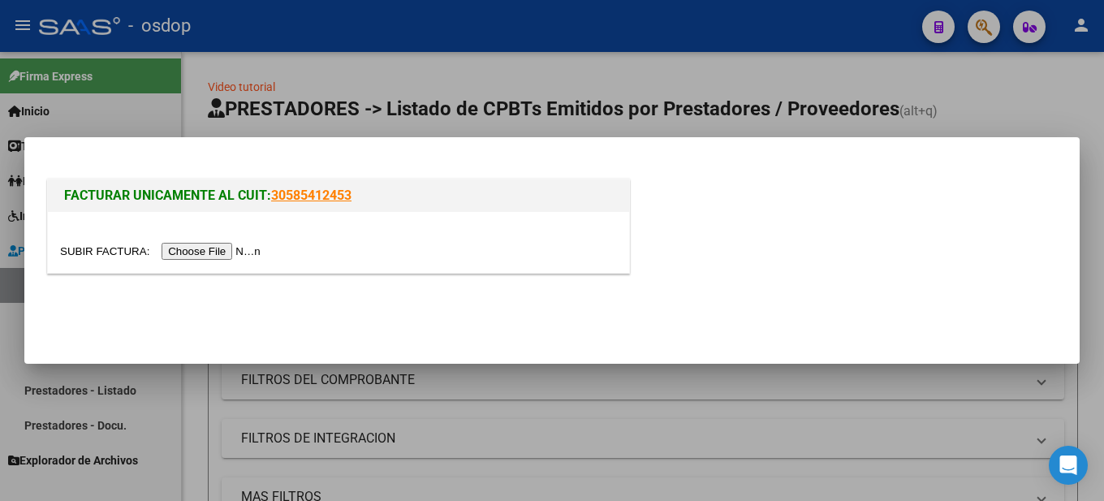
click at [238, 247] on input "file" at bounding box center [162, 251] width 205 height 17
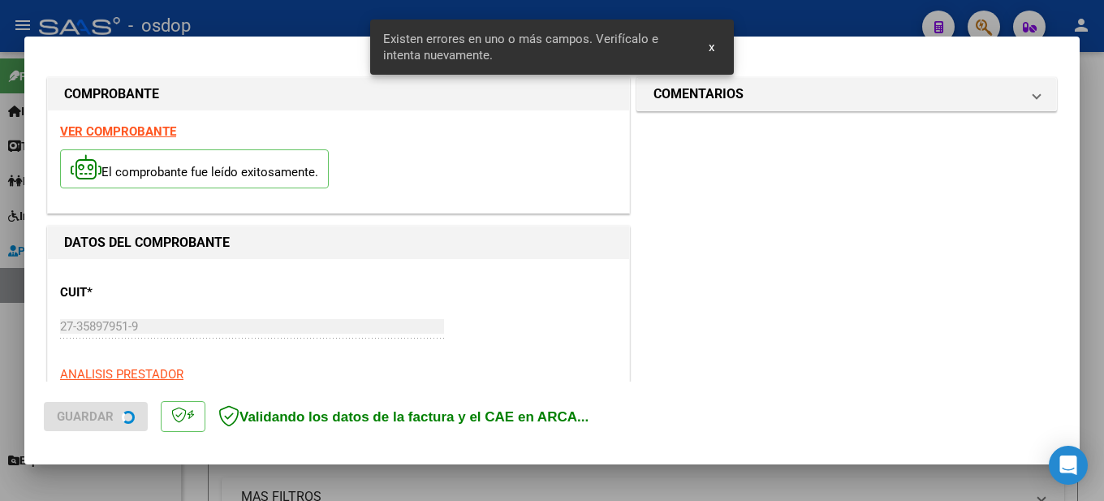
scroll to position [403, 0]
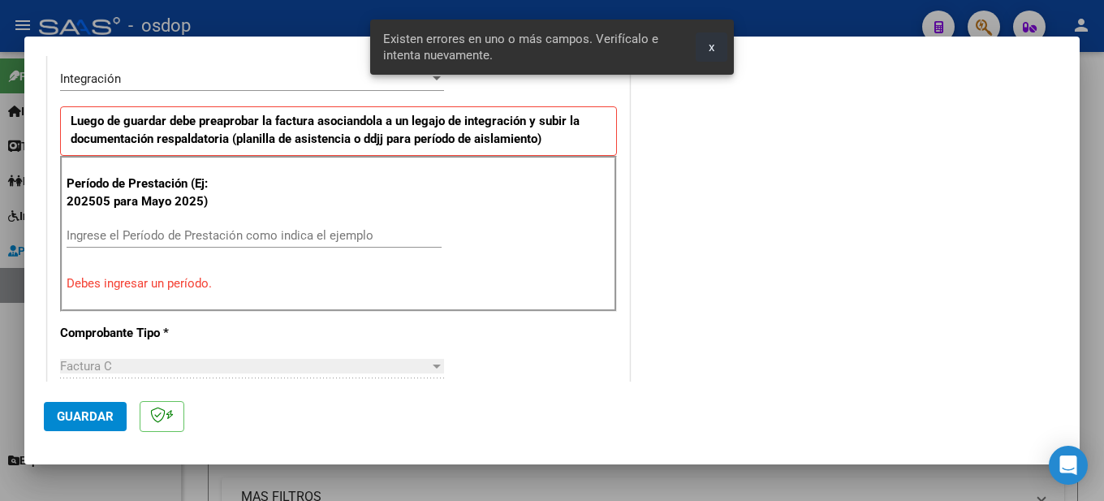
click at [705, 45] on button "x" at bounding box center [712, 46] width 32 height 29
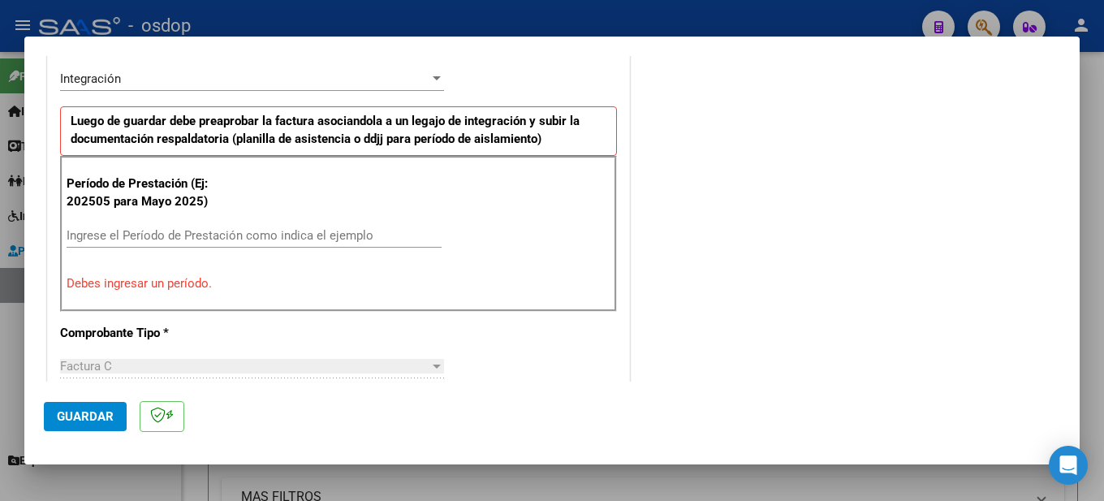
click at [163, 225] on div "Ingrese el Período de Prestación como indica el ejemplo" at bounding box center [254, 235] width 375 height 24
click at [103, 243] on div "Ingrese el Período de Prestación como indica el ejemplo" at bounding box center [254, 235] width 375 height 24
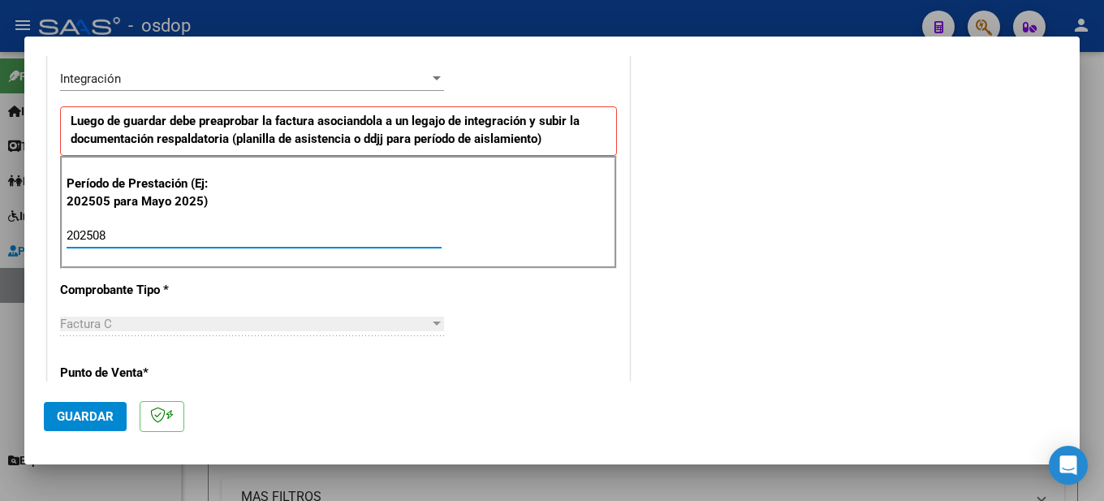
type input "202508"
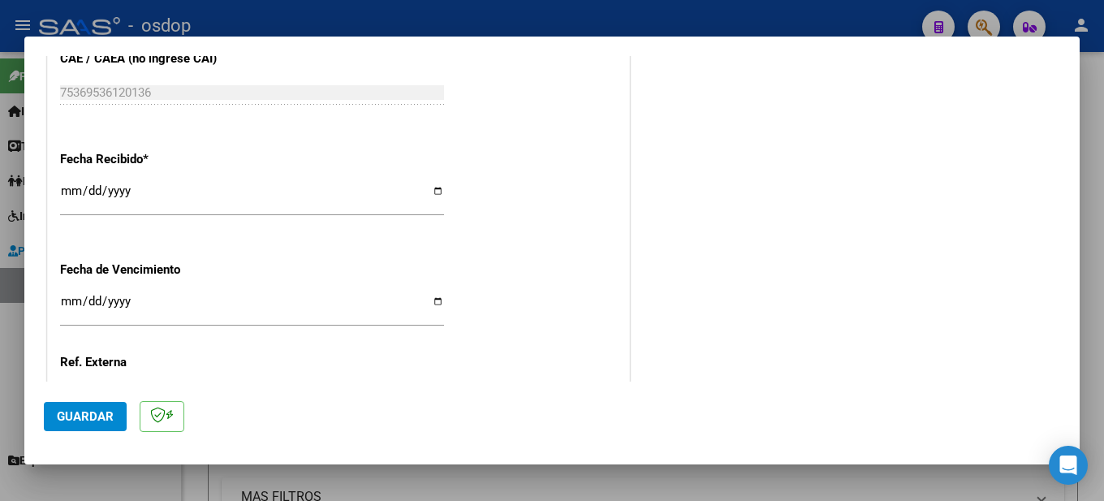
scroll to position [1195, 0]
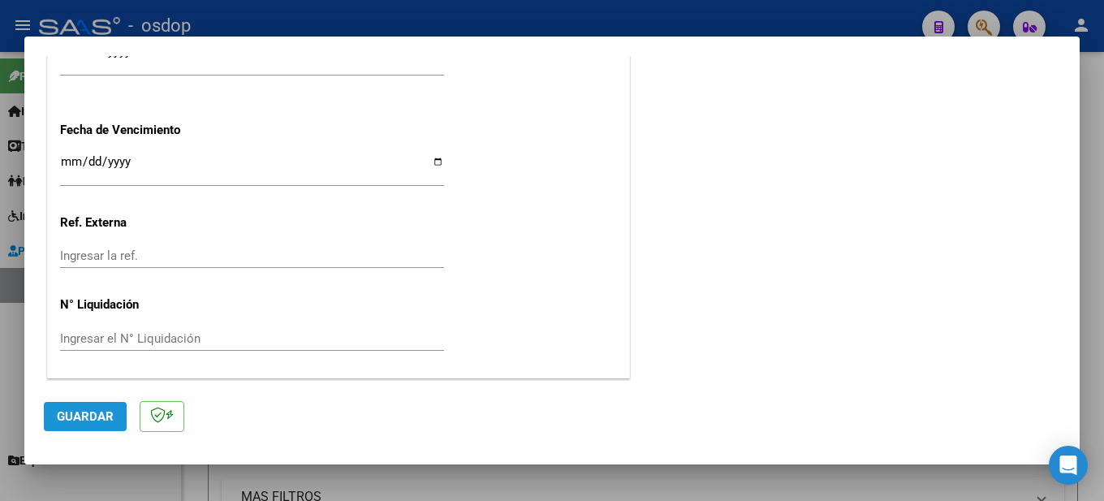
click at [76, 422] on span "Guardar" at bounding box center [85, 416] width 57 height 15
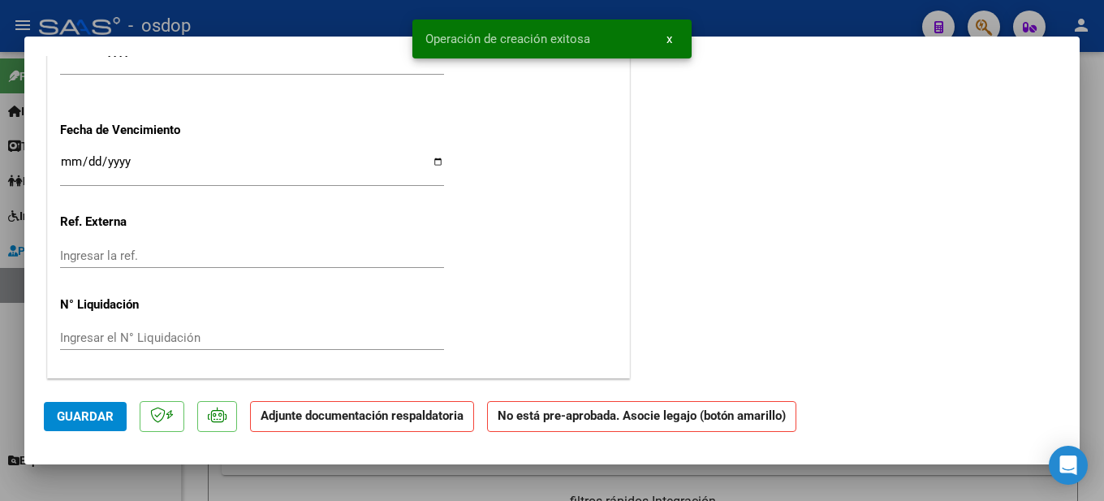
scroll to position [0, 0]
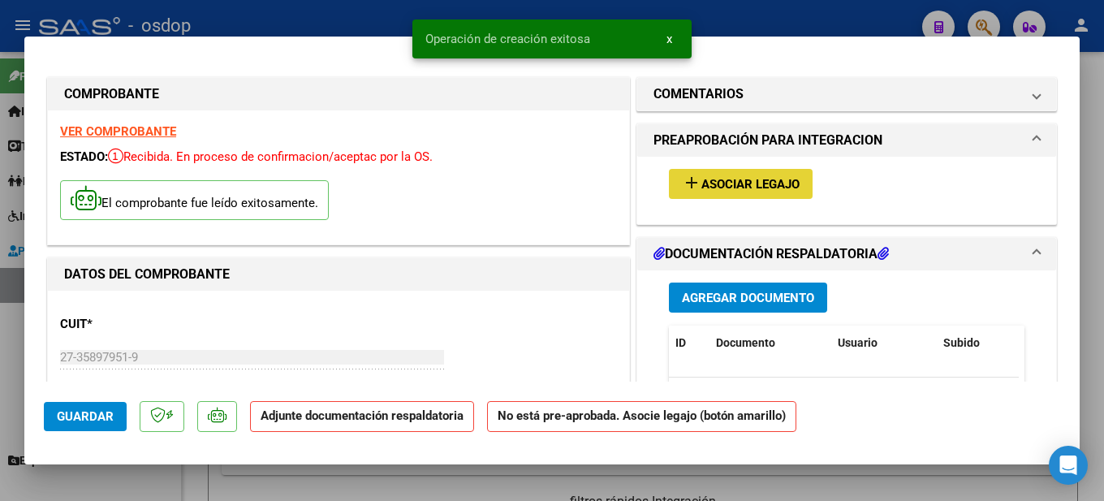
click at [723, 188] on span "Asociar Legajo" at bounding box center [750, 184] width 98 height 15
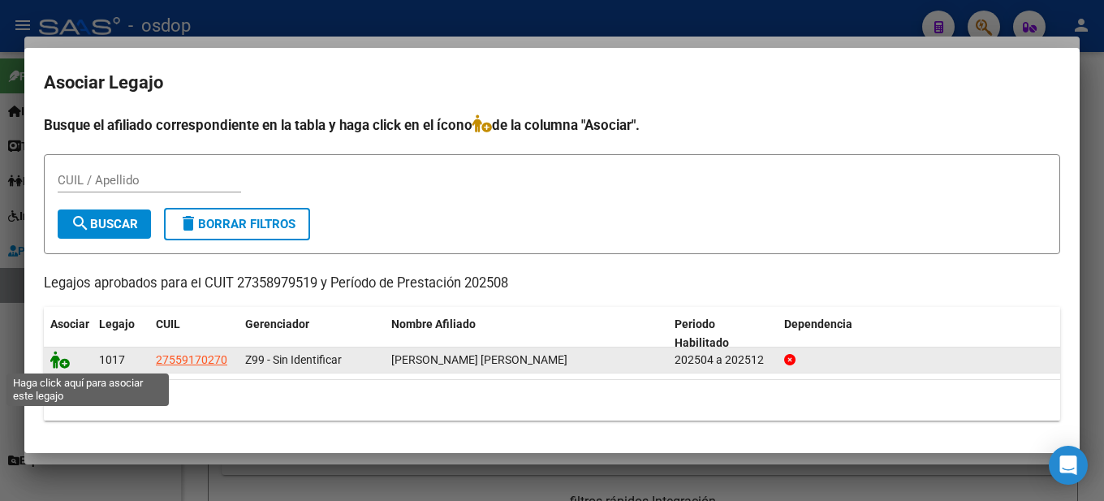
click at [63, 362] on icon at bounding box center [59, 360] width 19 height 18
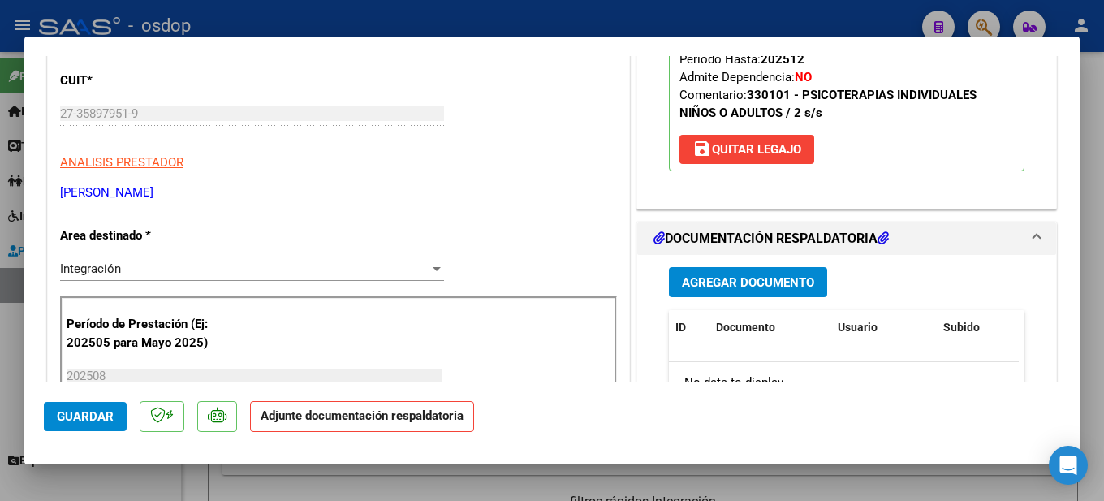
scroll to position [325, 0]
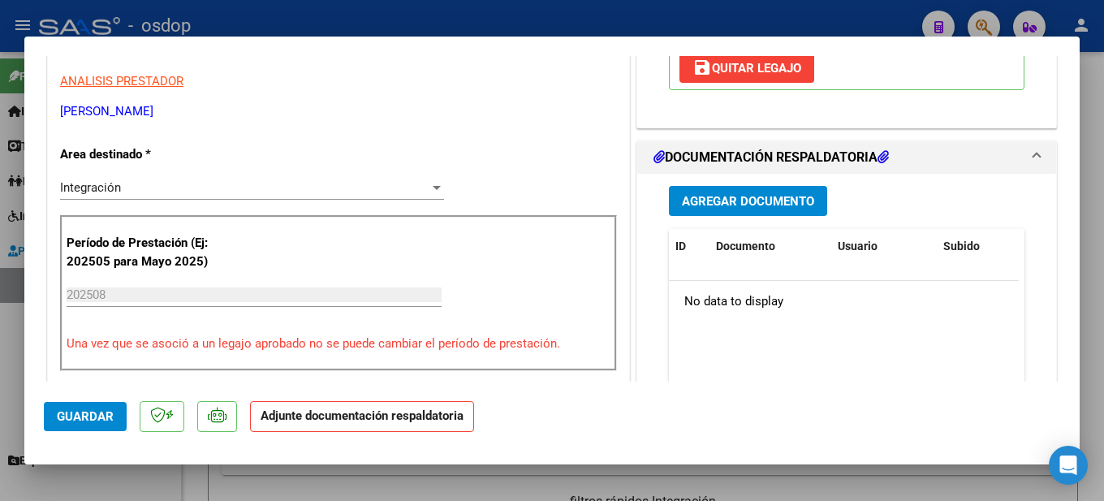
click at [747, 208] on span "Agregar Documento" at bounding box center [748, 201] width 132 height 15
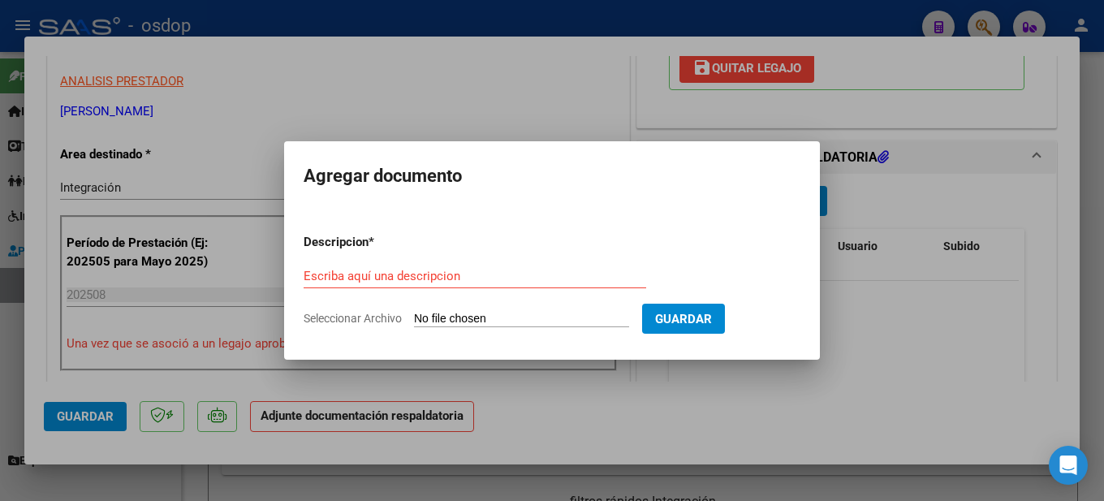
click at [365, 264] on div "Escriba aquí una descripcion" at bounding box center [475, 276] width 343 height 24
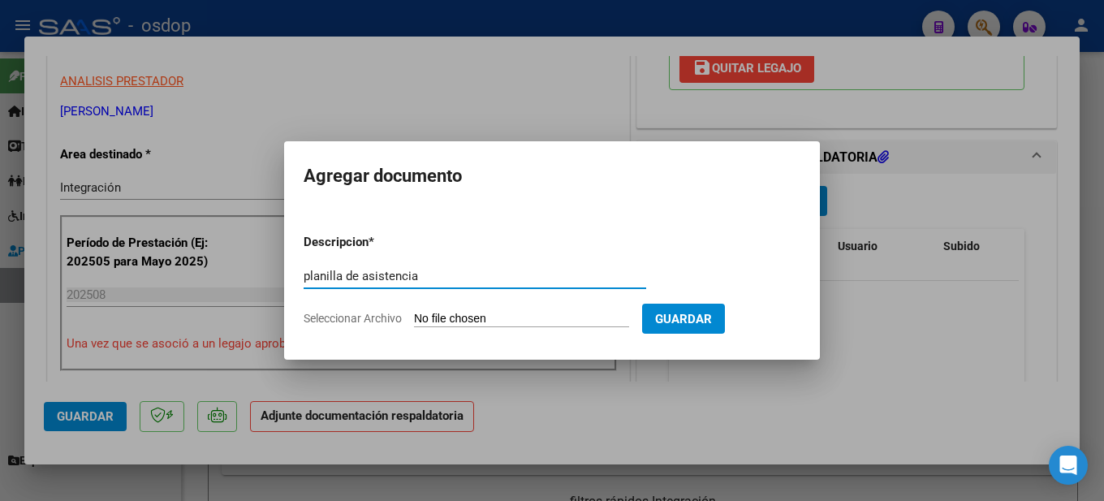
type input "planilla de asistencia"
click at [533, 316] on input "Seleccionar Archivo" at bounding box center [521, 319] width 215 height 15
type input "C:\fakepath\Planilla de asistencia [PERSON_NAME] (psicologia).pdf"
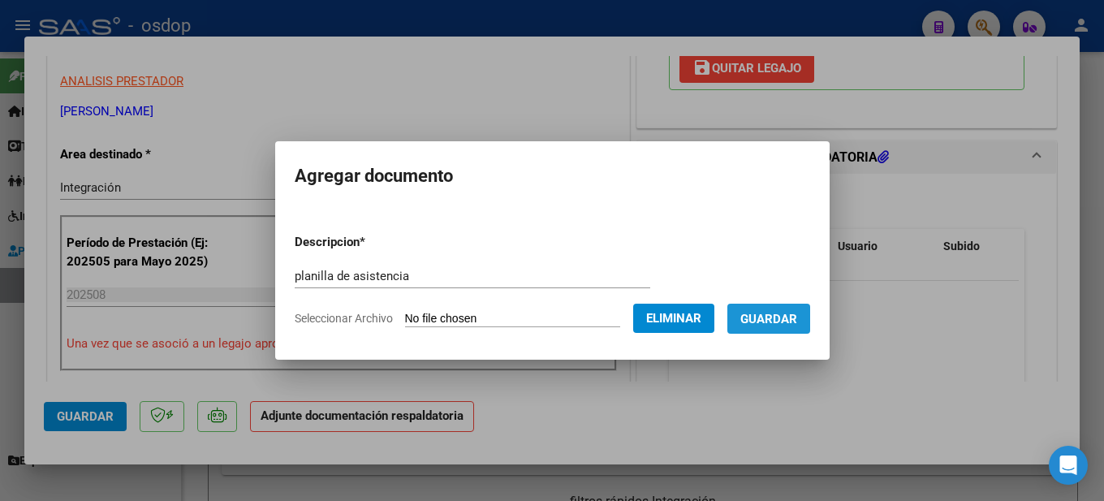
click at [796, 319] on span "Guardar" at bounding box center [768, 319] width 57 height 15
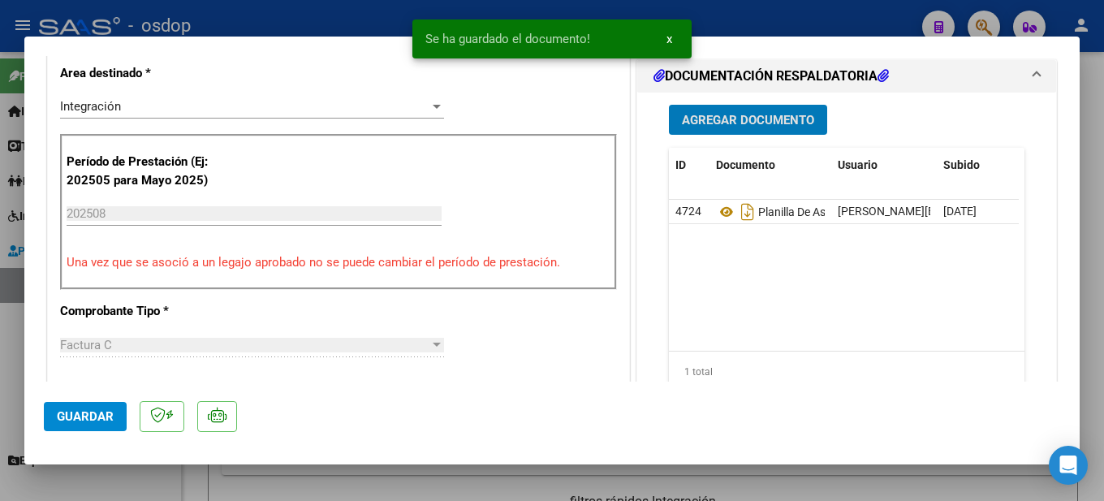
scroll to position [487, 0]
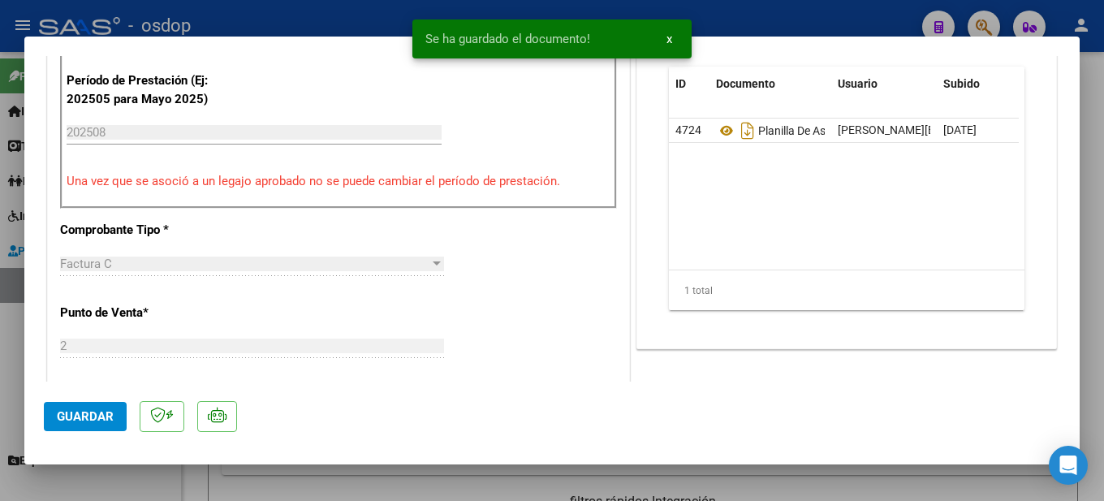
click at [1103, 355] on div at bounding box center [552, 250] width 1104 height 501
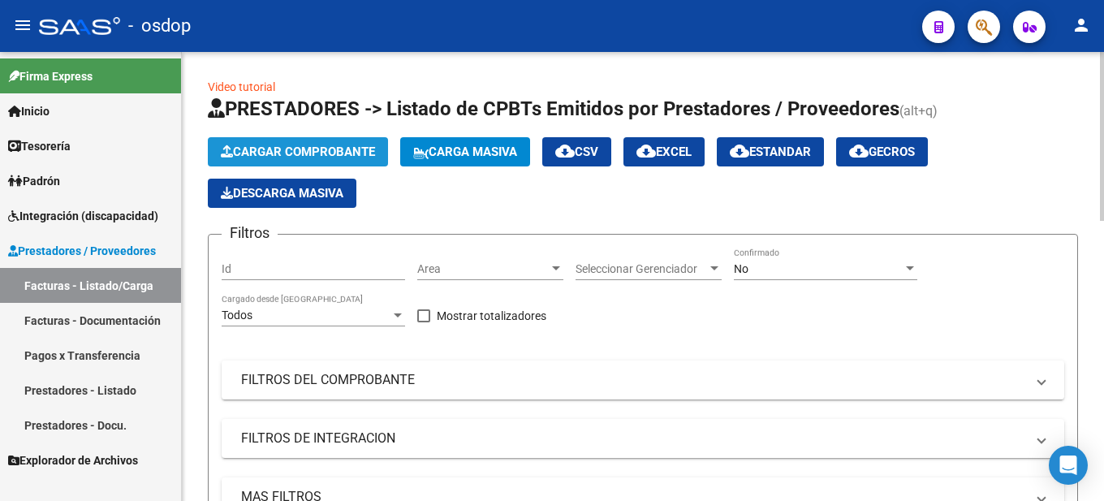
click at [331, 157] on span "Cargar Comprobante" at bounding box center [298, 151] width 154 height 15
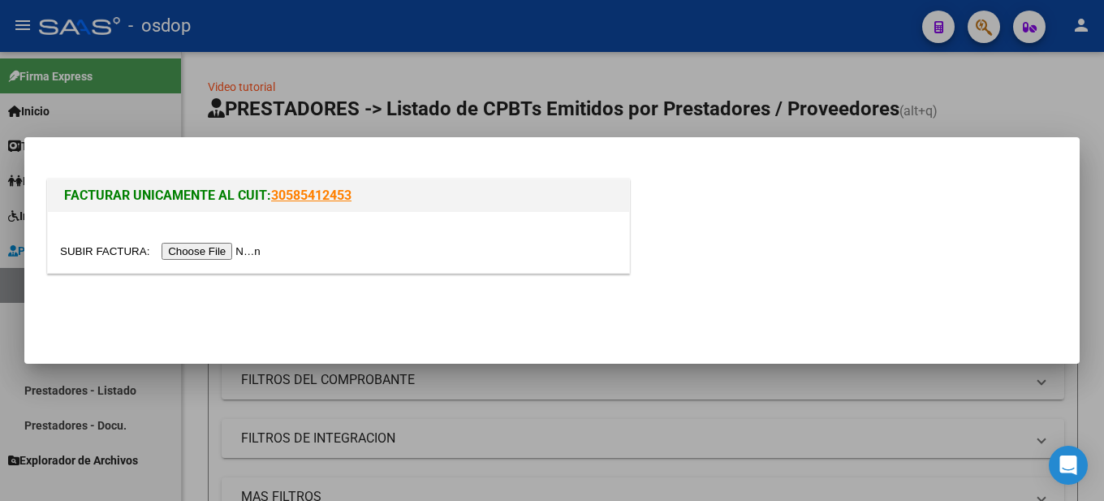
click at [245, 248] on input "file" at bounding box center [162, 251] width 205 height 17
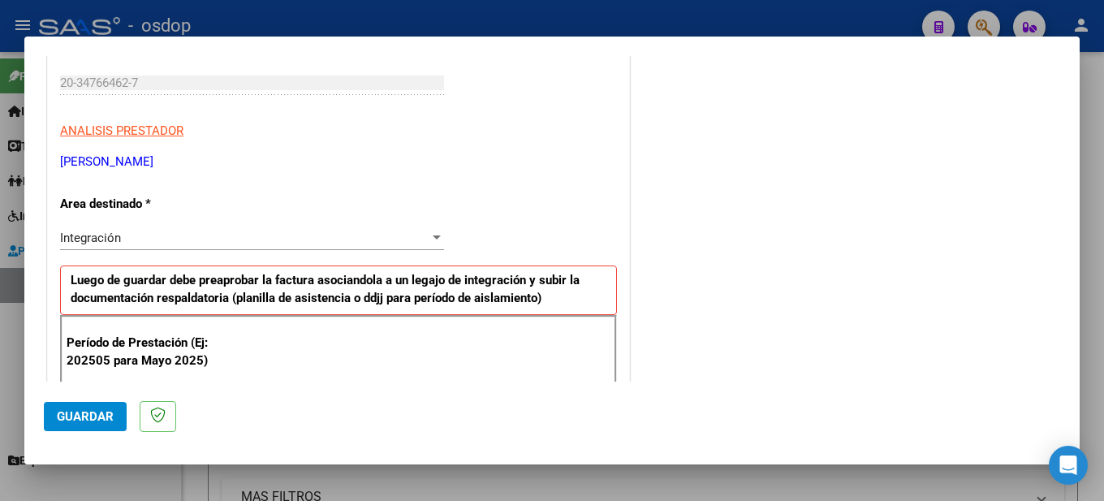
scroll to position [325, 0]
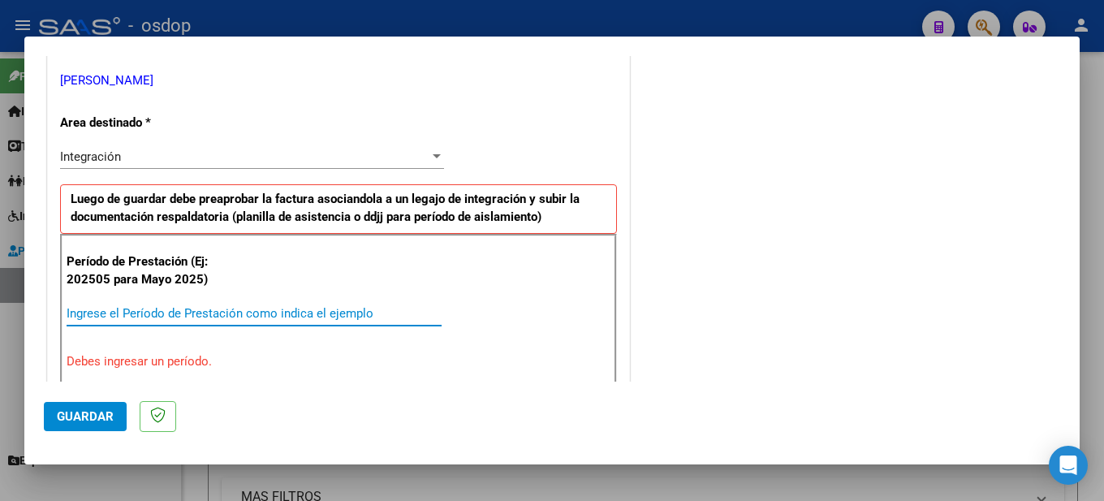
click at [153, 308] on input "Ingrese el Período de Prestación como indica el ejemplo" at bounding box center [254, 313] width 375 height 15
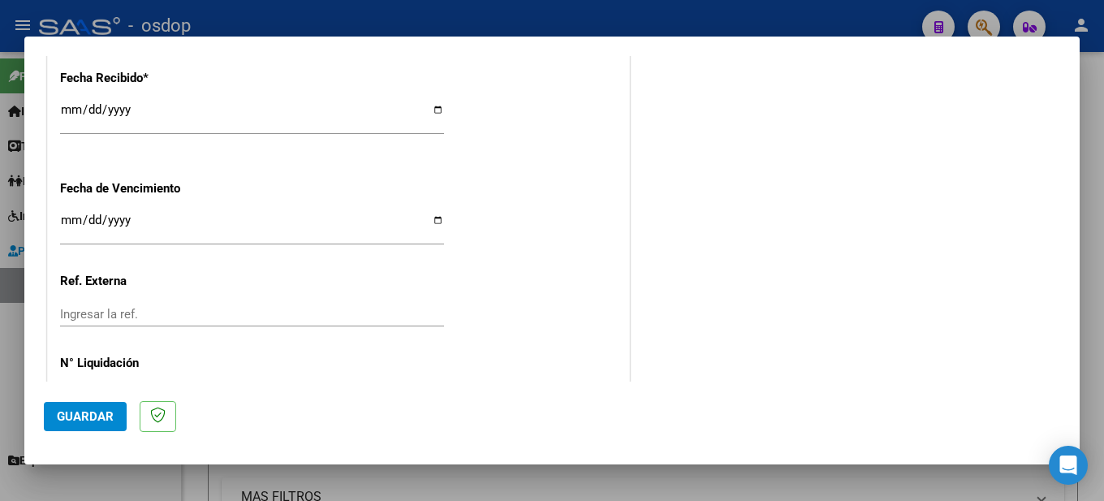
scroll to position [1195, 0]
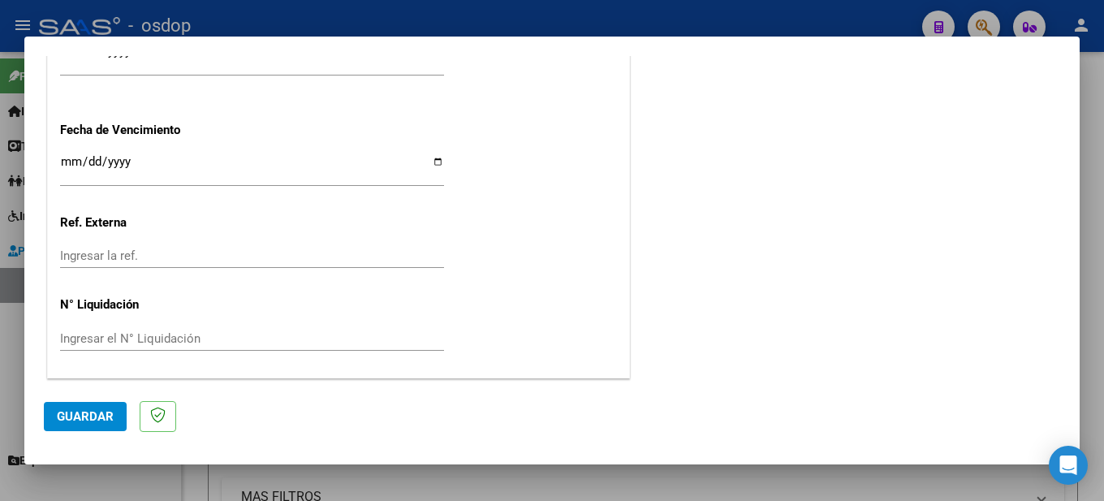
type input "202508"
click at [79, 412] on span "Guardar" at bounding box center [85, 416] width 57 height 15
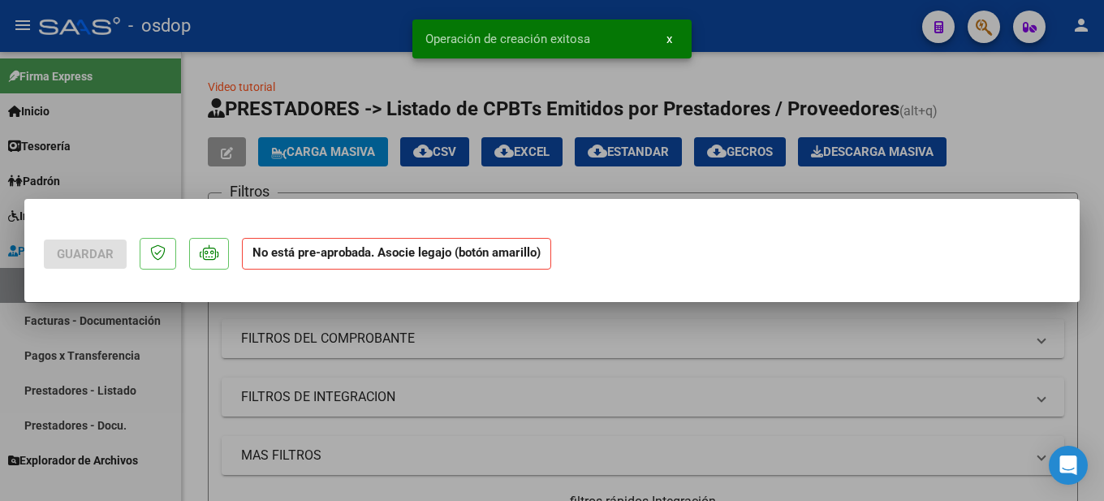
scroll to position [0, 0]
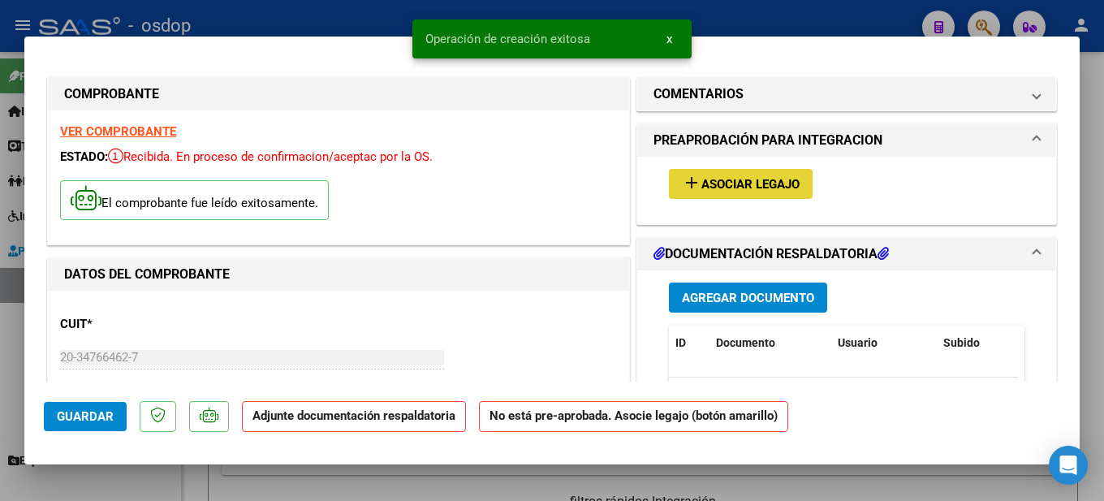
click at [731, 180] on span "Asociar Legajo" at bounding box center [750, 184] width 98 height 15
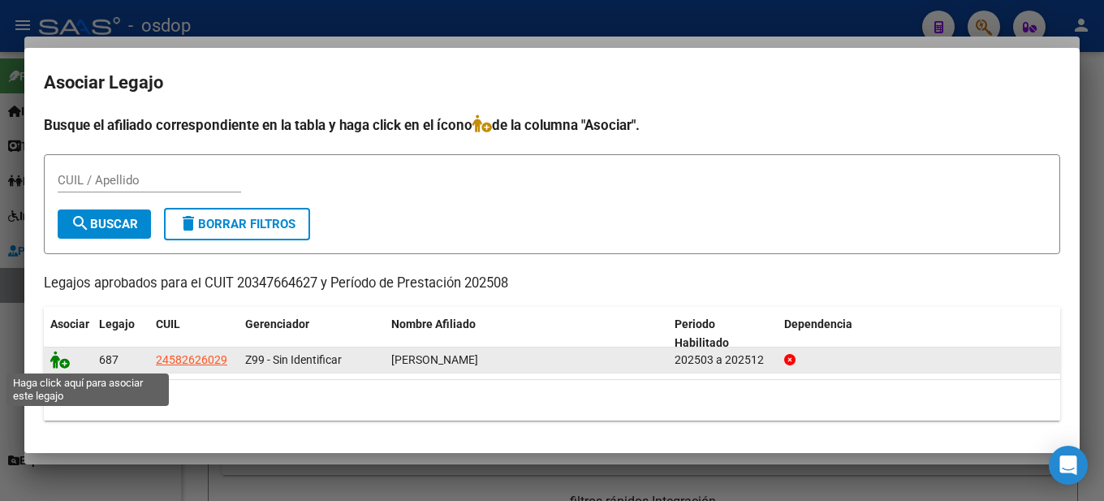
click at [66, 365] on icon at bounding box center [59, 360] width 19 height 18
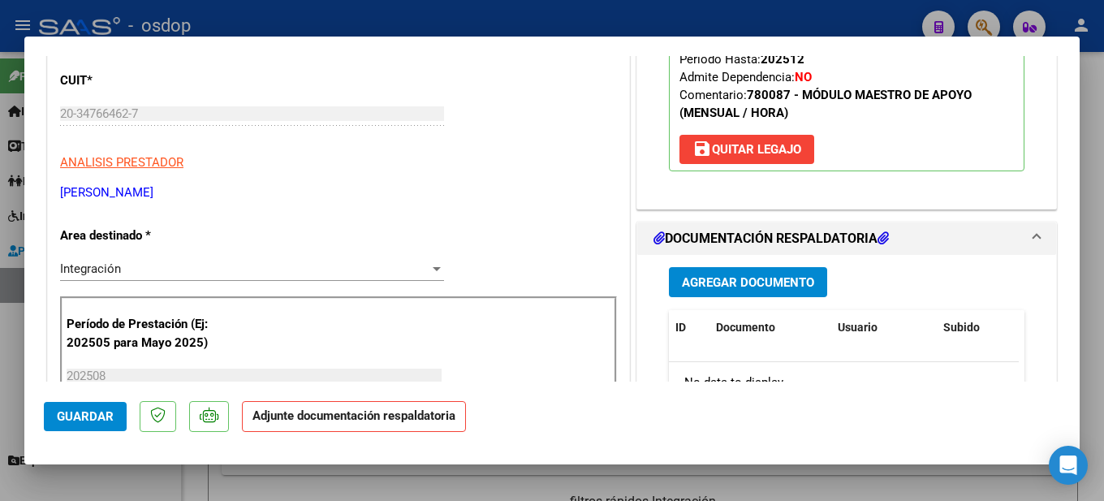
scroll to position [325, 0]
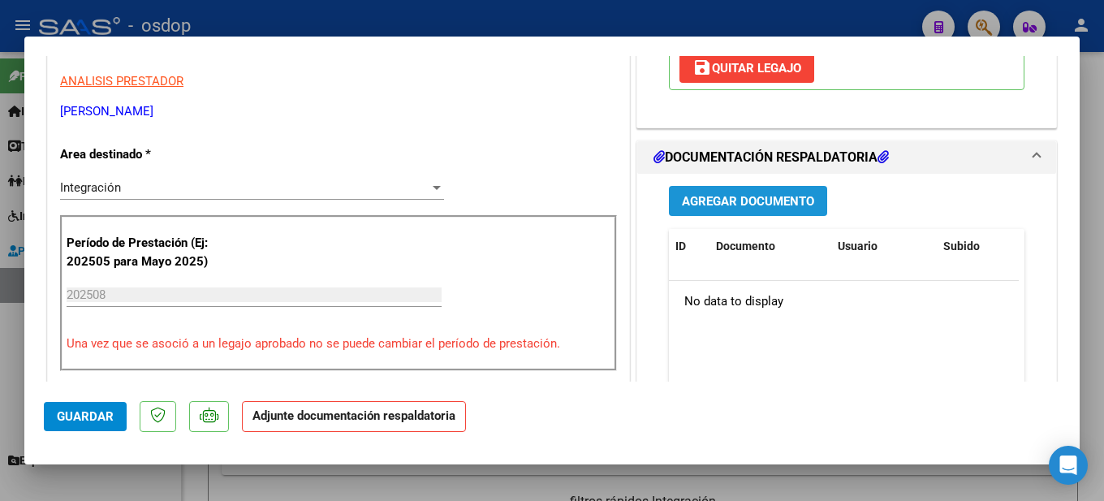
click at [753, 200] on span "Agregar Documento" at bounding box center [748, 201] width 132 height 15
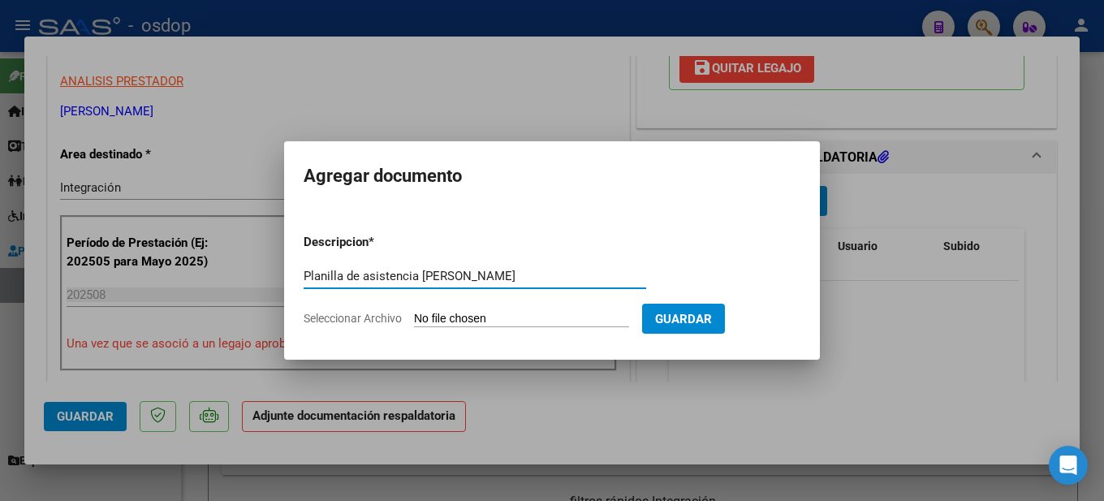
type input "Planilla de asistencia [PERSON_NAME]"
click at [498, 318] on input "Seleccionar Archivo" at bounding box center [521, 319] width 215 height 15
type input "C:\fakepath\Planilla de asistencia [PERSON_NAME] mes [PERSON_NAME] MA.jpg"
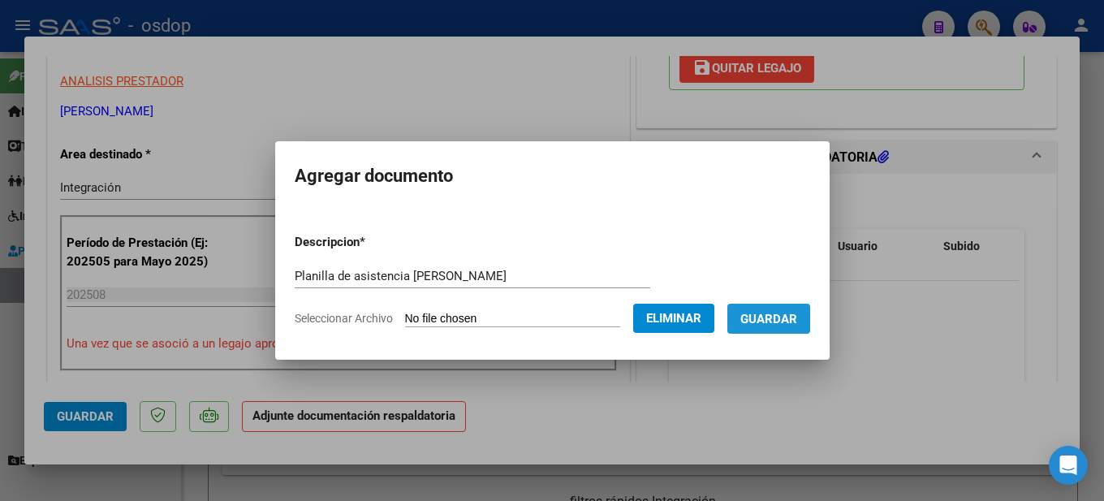
click at [786, 312] on span "Guardar" at bounding box center [768, 319] width 57 height 15
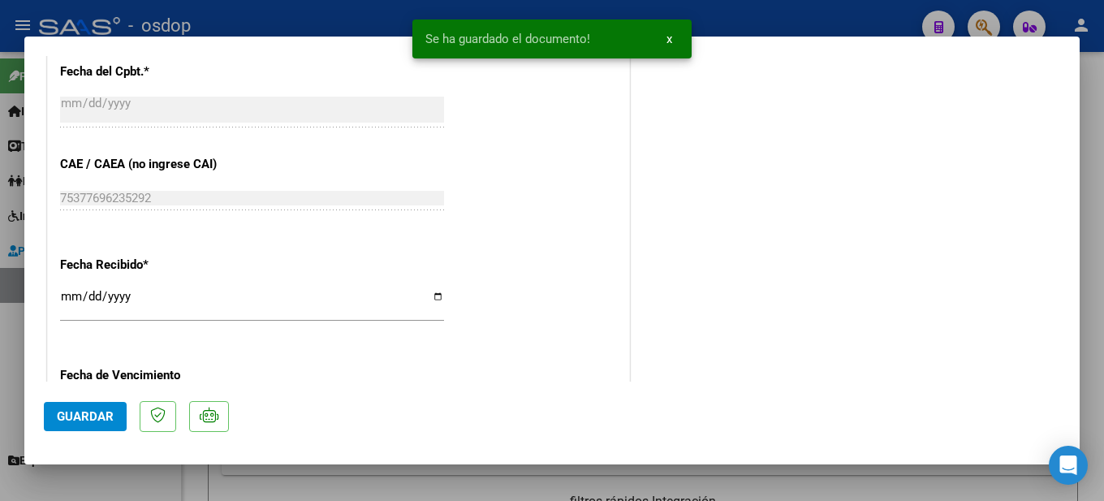
scroll to position [1219, 0]
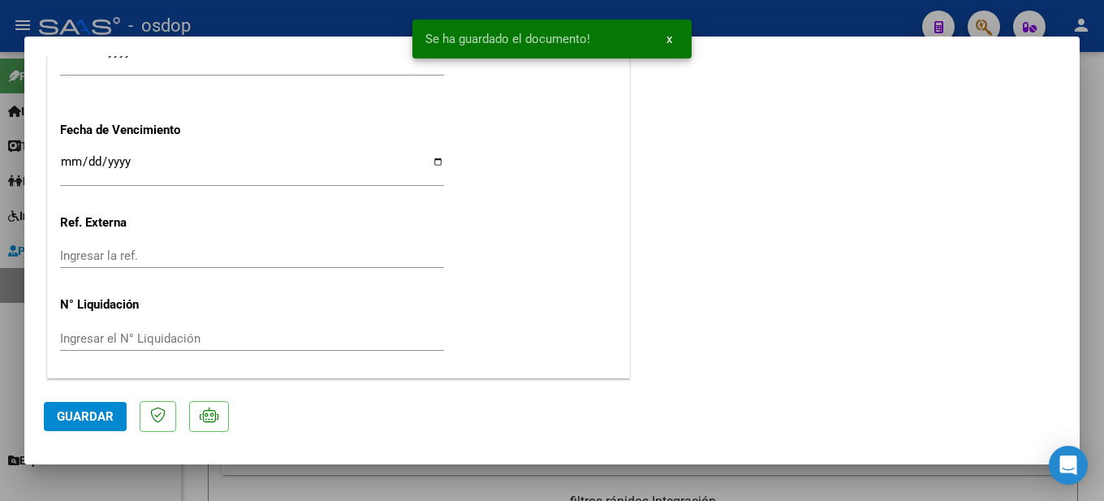
click at [1087, 407] on div at bounding box center [552, 250] width 1104 height 501
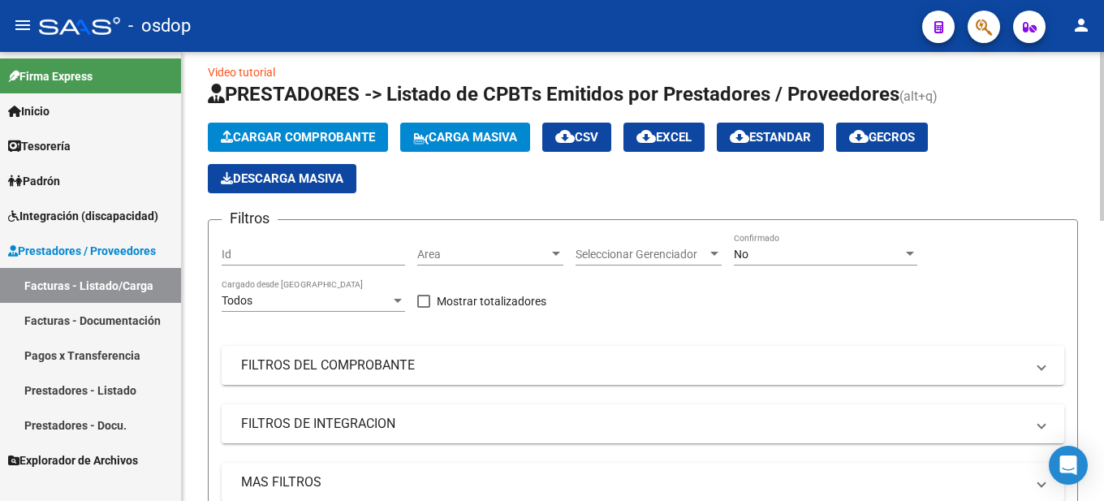
scroll to position [0, 0]
